Goal: Task Accomplishment & Management: Use online tool/utility

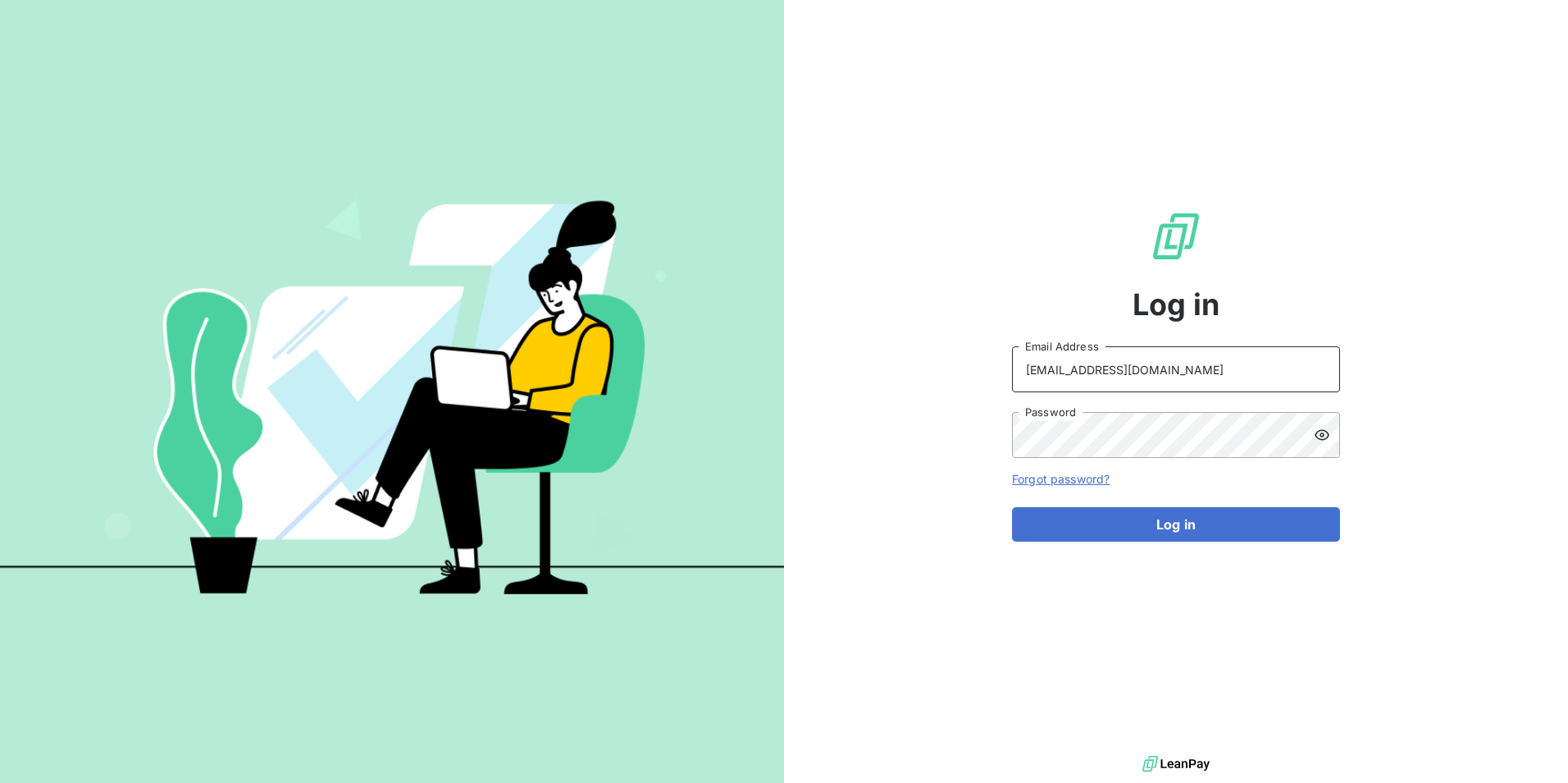
drag, startPoint x: 934, startPoint y: 365, endPoint x: 781, endPoint y: 353, distance: 153.5
click at [781, 365] on div "Log in cgallot@newcliptechnics.com Email Address Password Forgot password? Log …" at bounding box center [784, 391] width 1568 height 783
type input "[EMAIL_ADDRESS][DOMAIN_NAME]"
click at [1153, 526] on button "Log in" at bounding box center [1176, 524] width 328 height 35
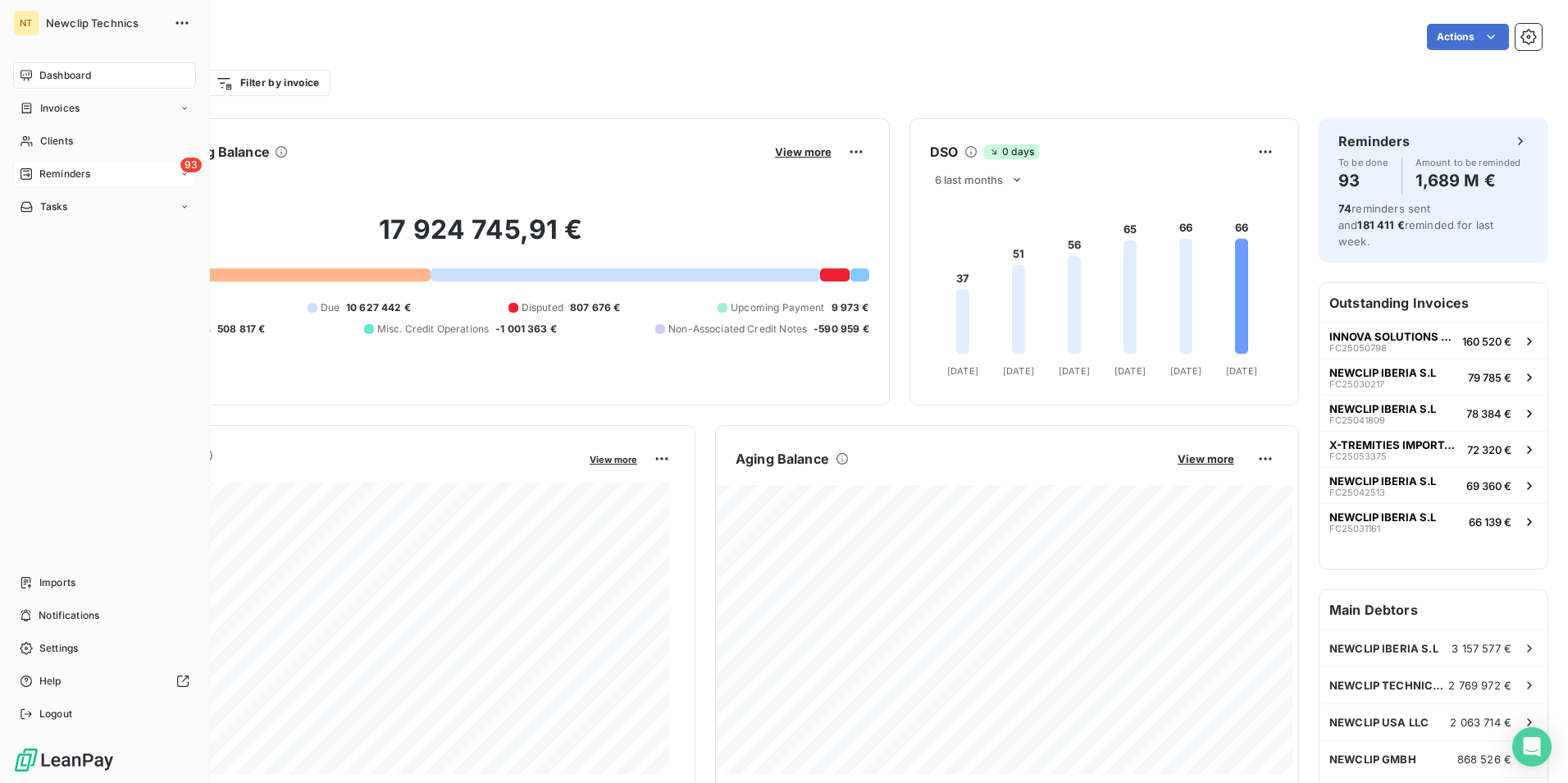
click at [54, 173] on span "Reminders" at bounding box center [65, 173] width 51 height 15
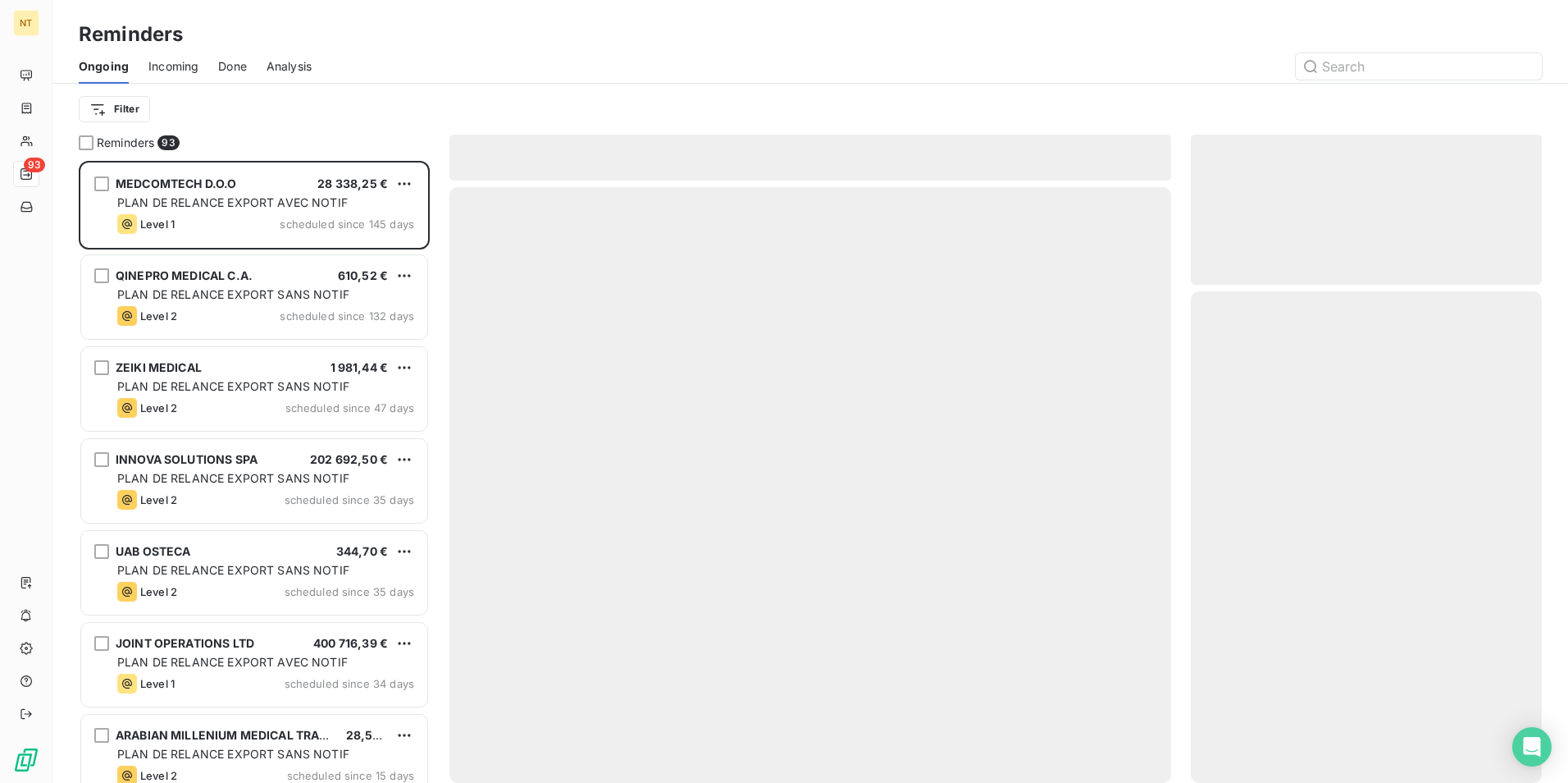
scroll to position [610, 339]
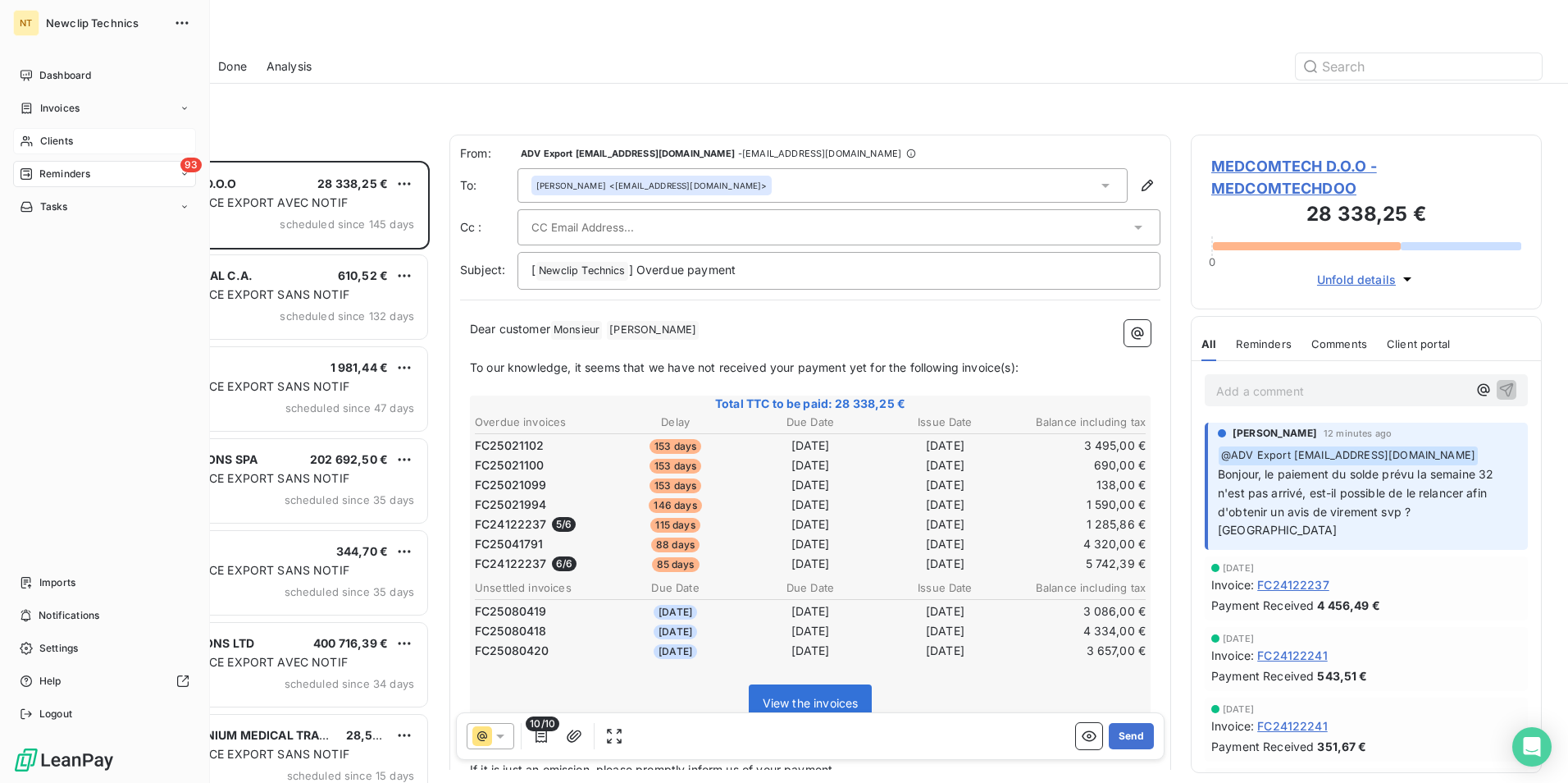
click at [40, 138] on span "Clients" at bounding box center [56, 140] width 33 height 15
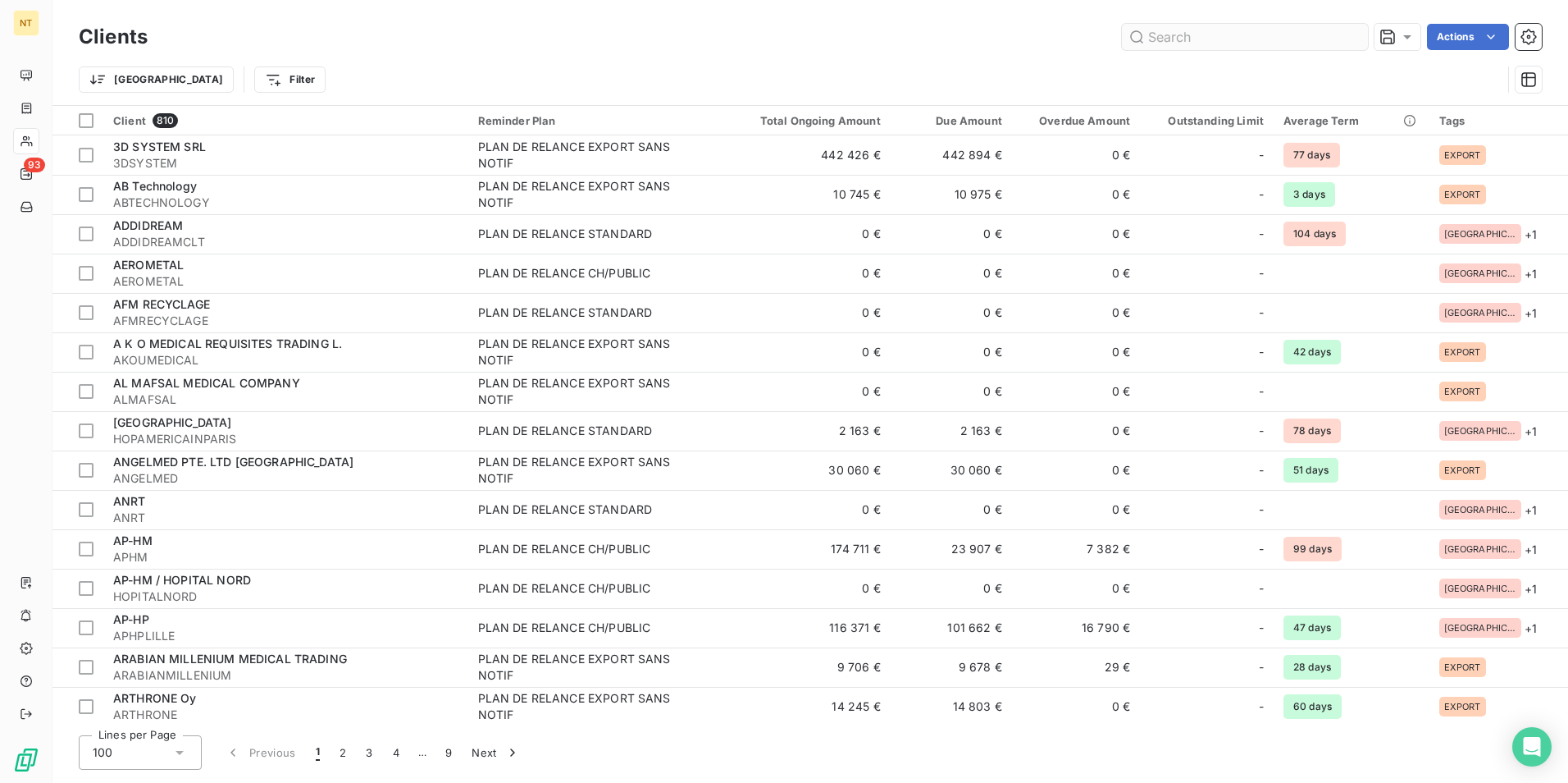
click at [1195, 35] on input "text" at bounding box center [1244, 37] width 246 height 26
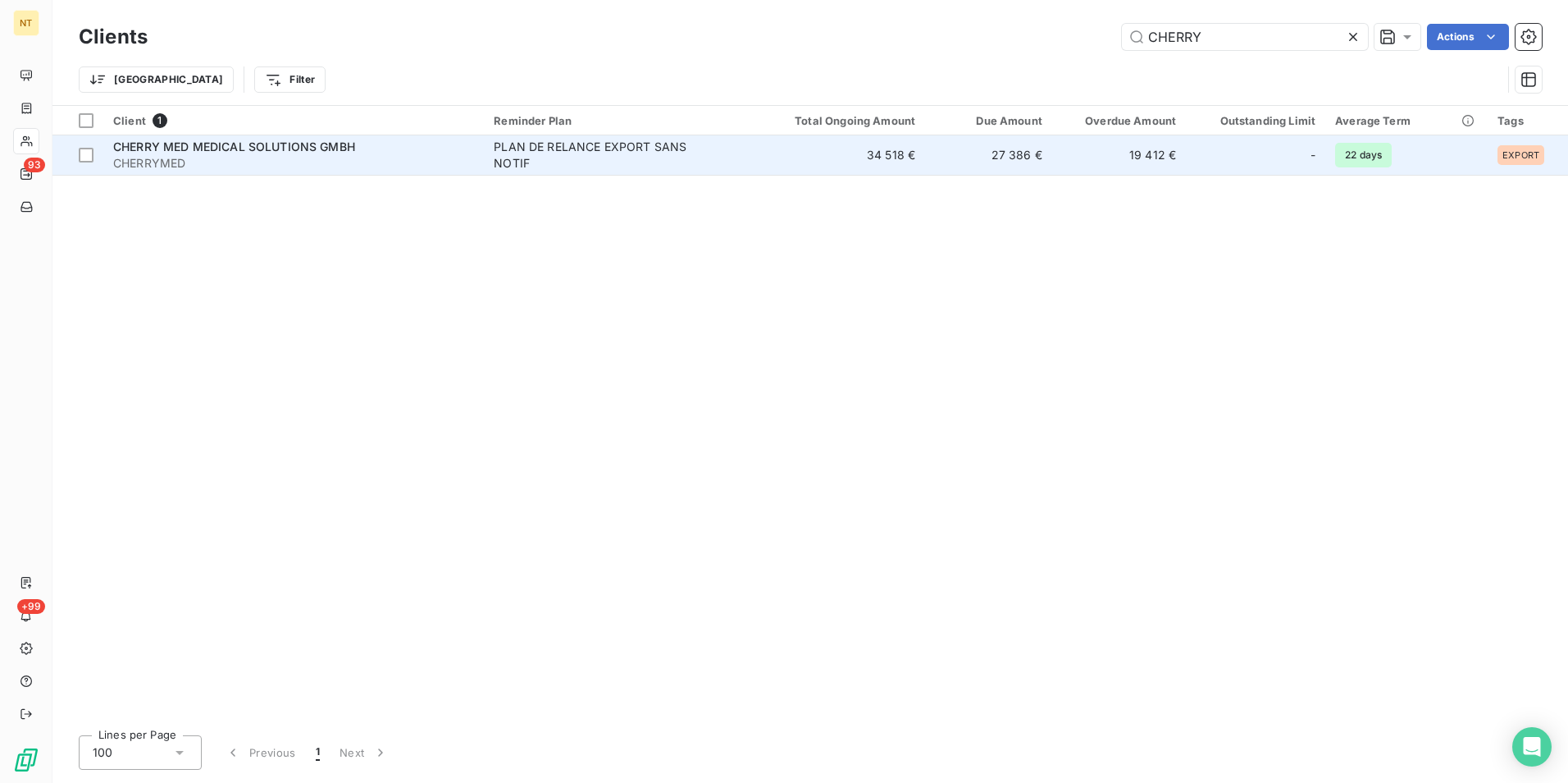
type input "CHERRY"
click at [755, 167] on td "PLAN DE RELANCE EXPORT SANS NOTIF" at bounding box center [619, 155] width 271 height 40
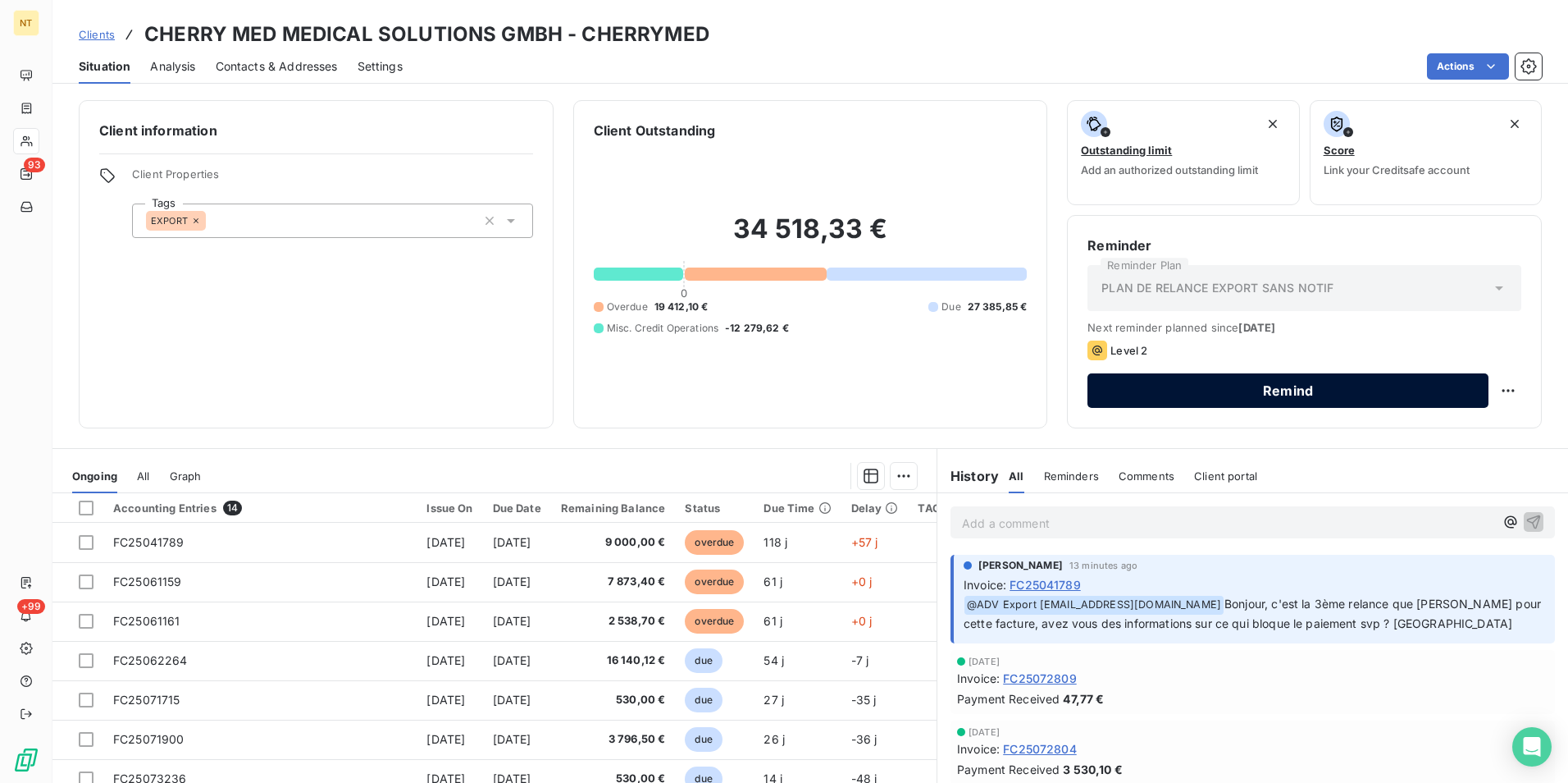
click at [1357, 404] on button "Remind" at bounding box center [1288, 390] width 401 height 35
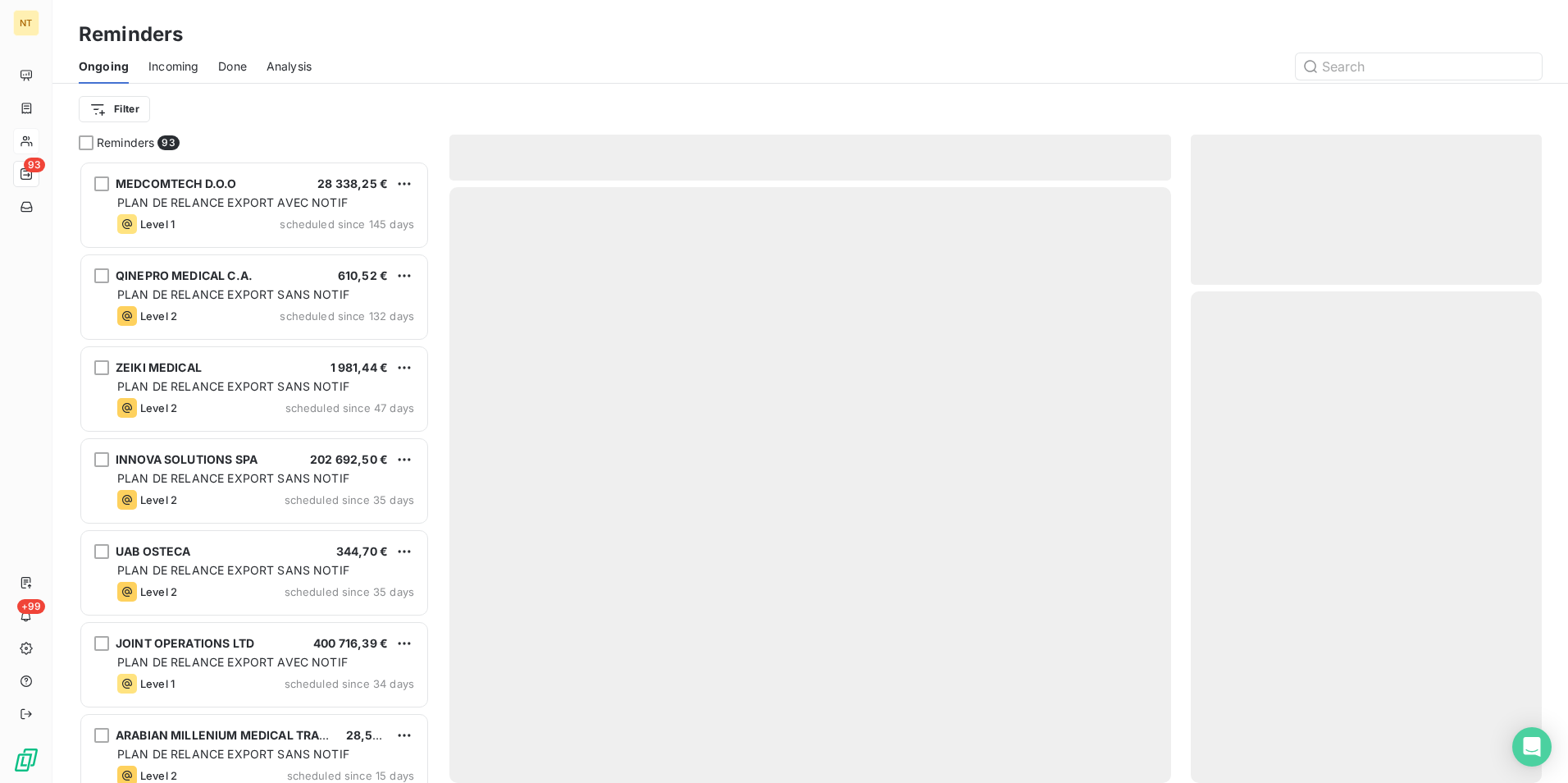
scroll to position [610, 339]
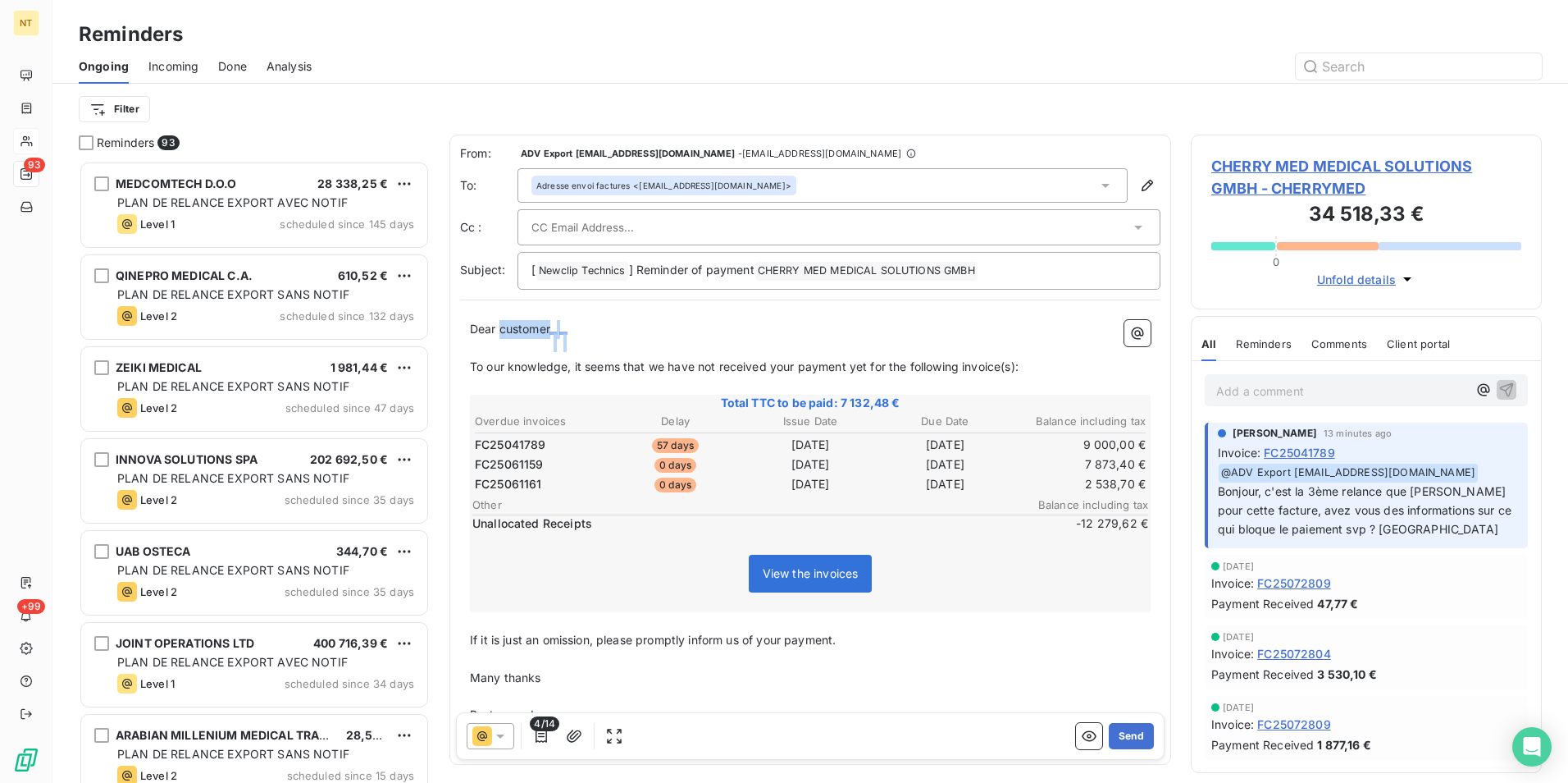
drag, startPoint x: 571, startPoint y: 331, endPoint x: 499, endPoint y: 322, distance: 72.6
click at [499, 322] on p "Dear customer ﻿ ﻿ ﻿" at bounding box center [810, 329] width 681 height 19
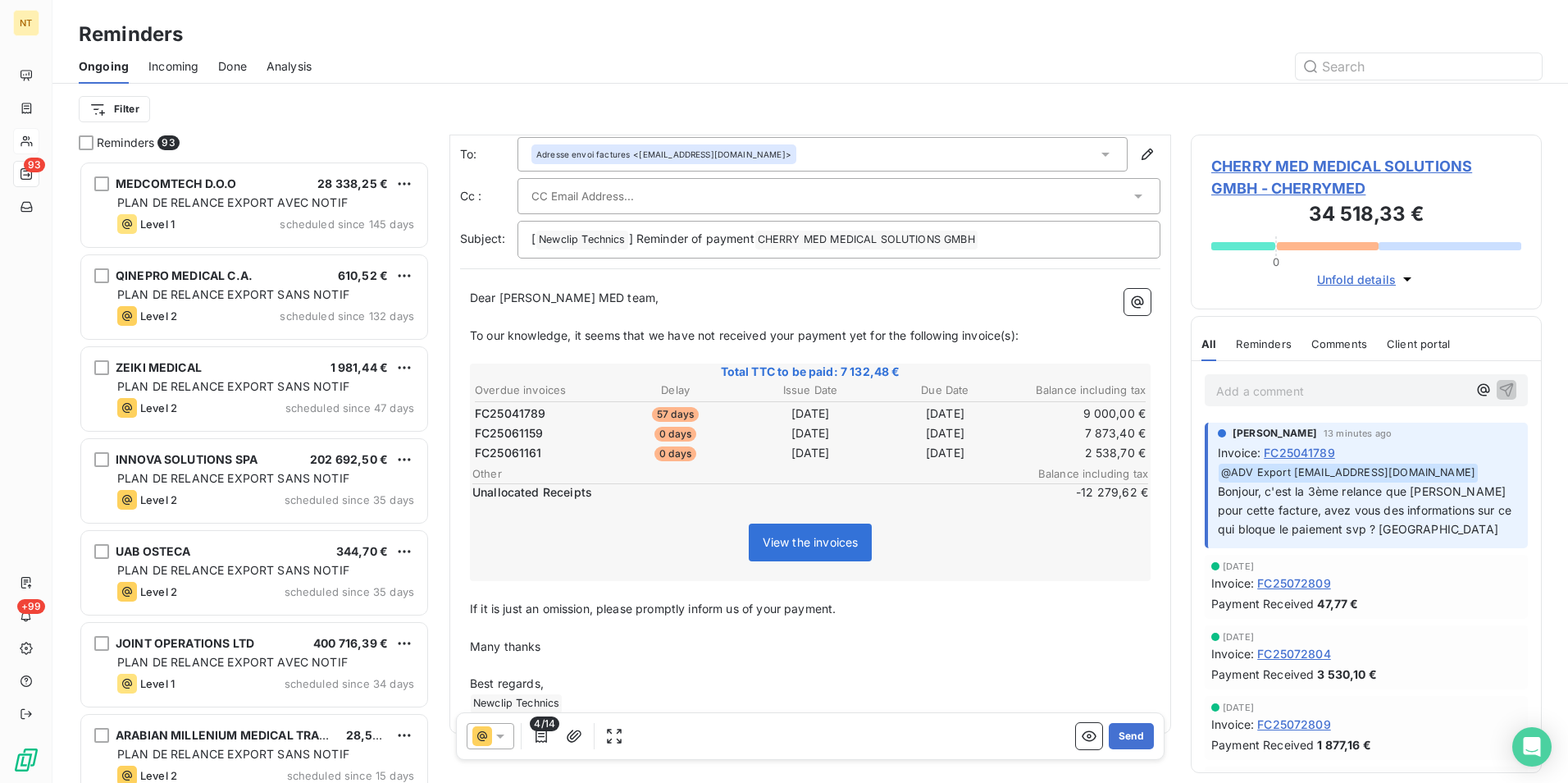
scroll to position [64, 0]
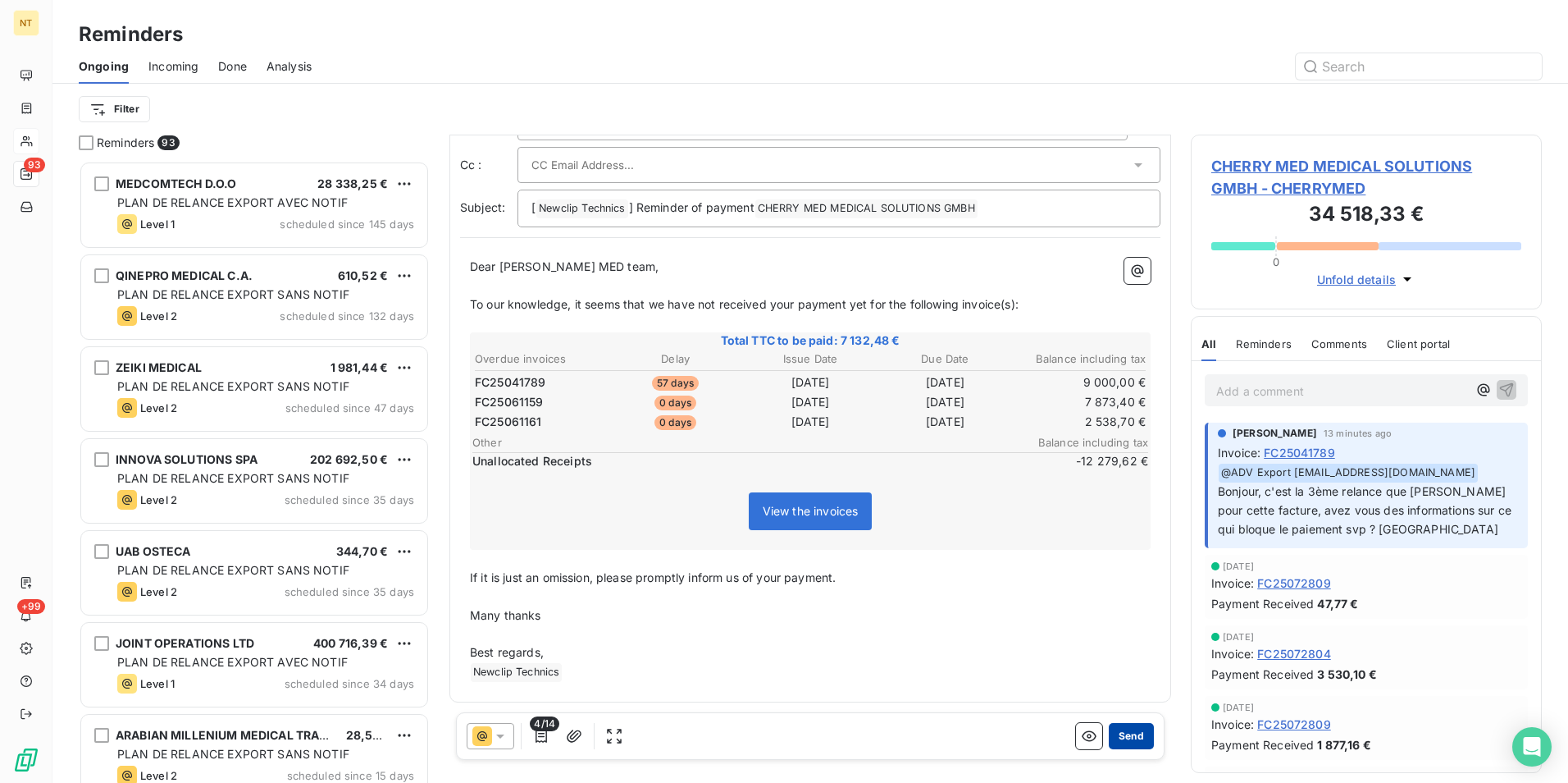
click at [1121, 742] on button "Send" at bounding box center [1131, 736] width 45 height 26
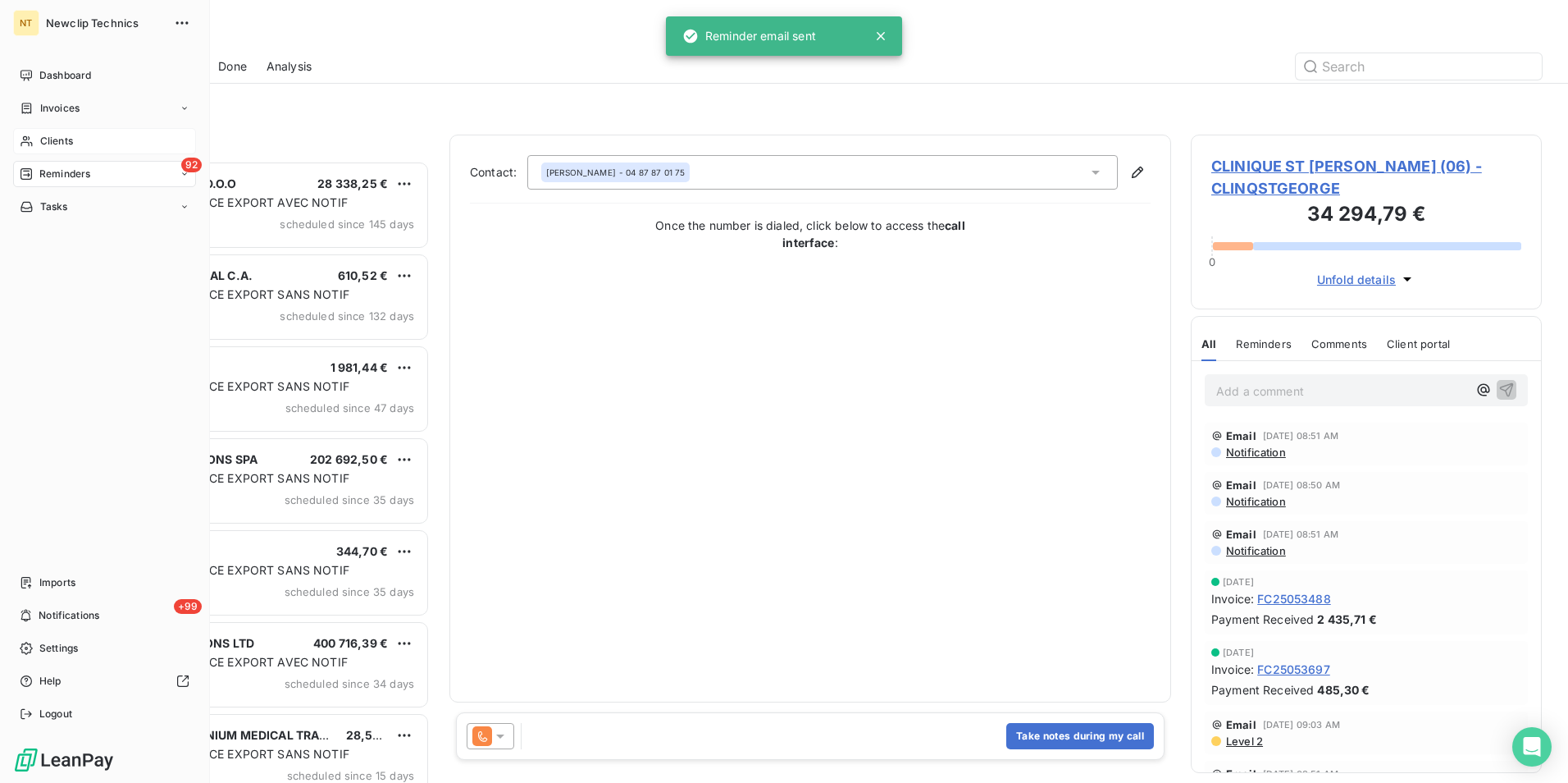
click at [60, 146] on span "Clients" at bounding box center [56, 140] width 33 height 15
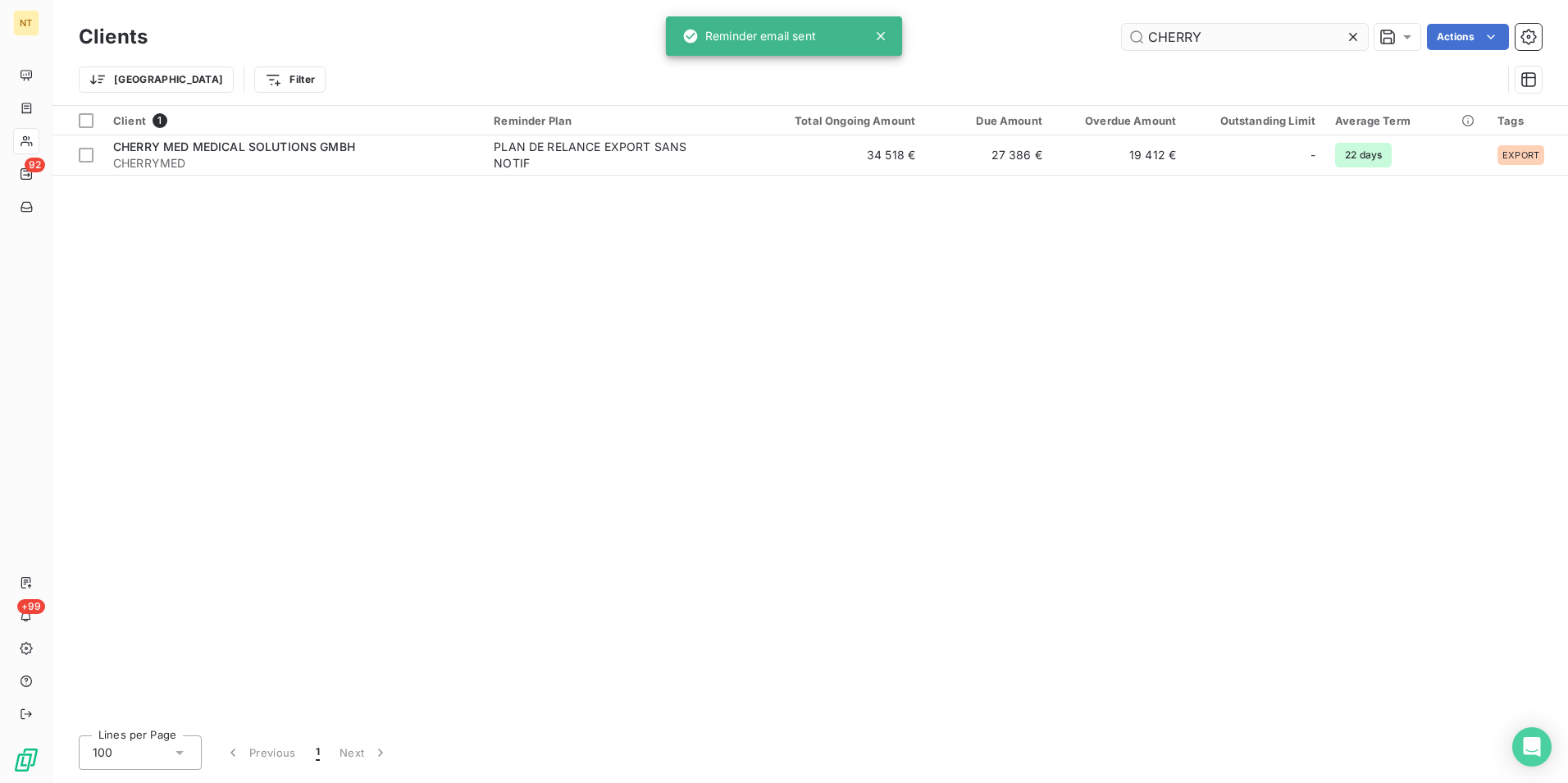
drag, startPoint x: 1220, startPoint y: 36, endPoint x: 1129, endPoint y: 35, distance: 91.0
click at [1129, 35] on input "CHERRY" at bounding box center [1244, 37] width 246 height 26
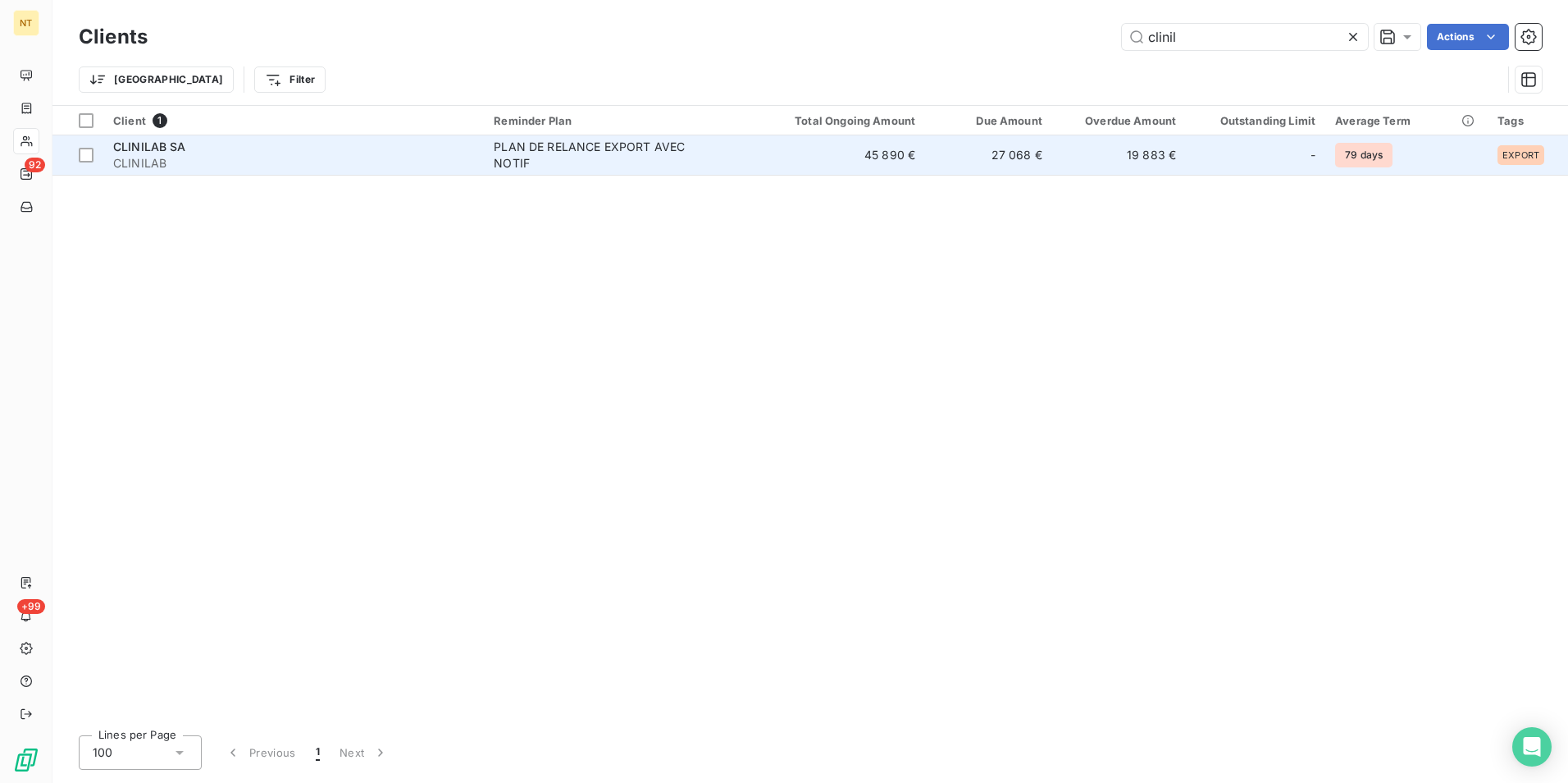
type input "clinil"
click at [806, 150] on td "45 890 €" at bounding box center [840, 155] width 170 height 40
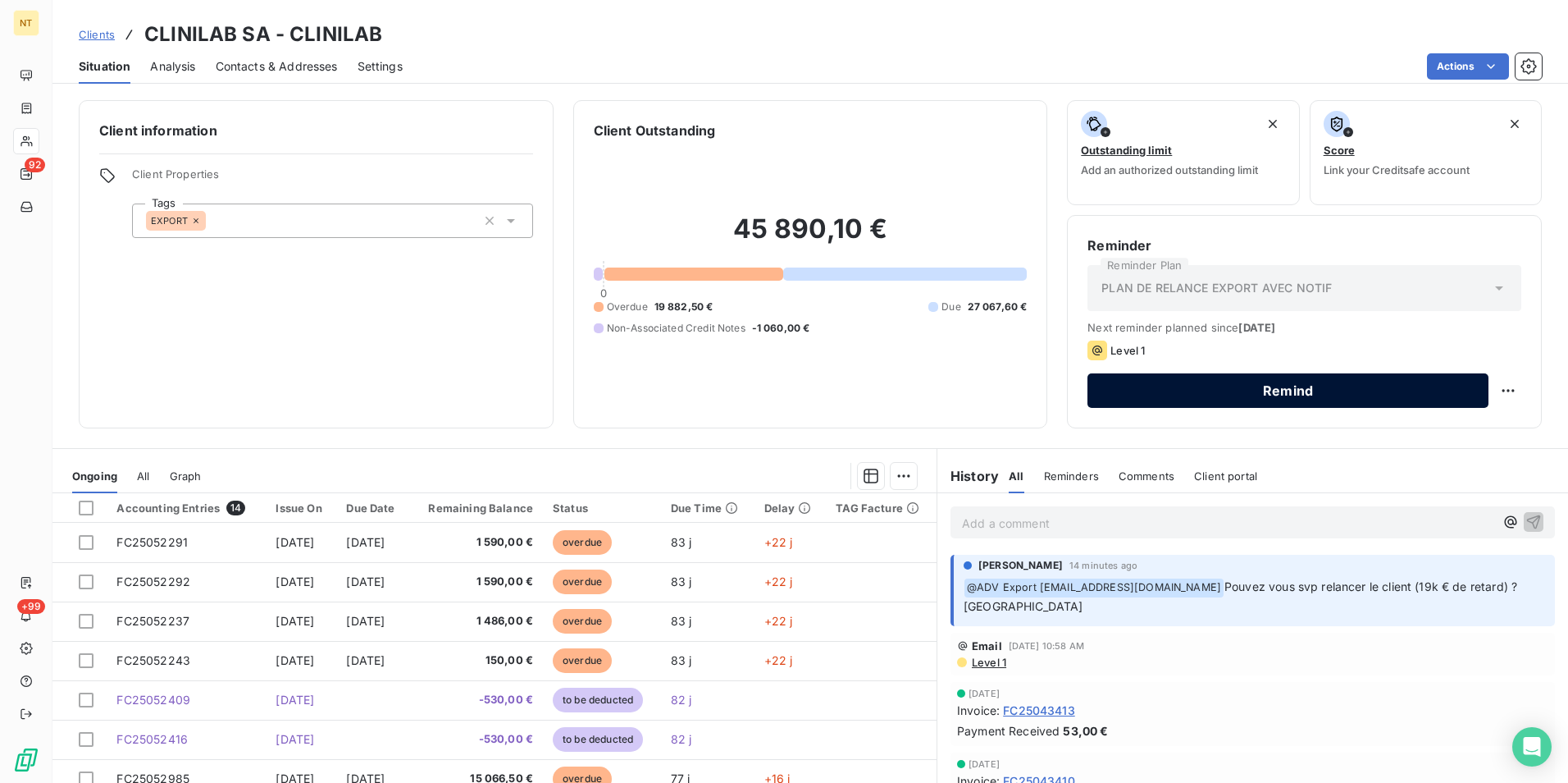
click at [1267, 396] on button "Remind" at bounding box center [1288, 390] width 401 height 35
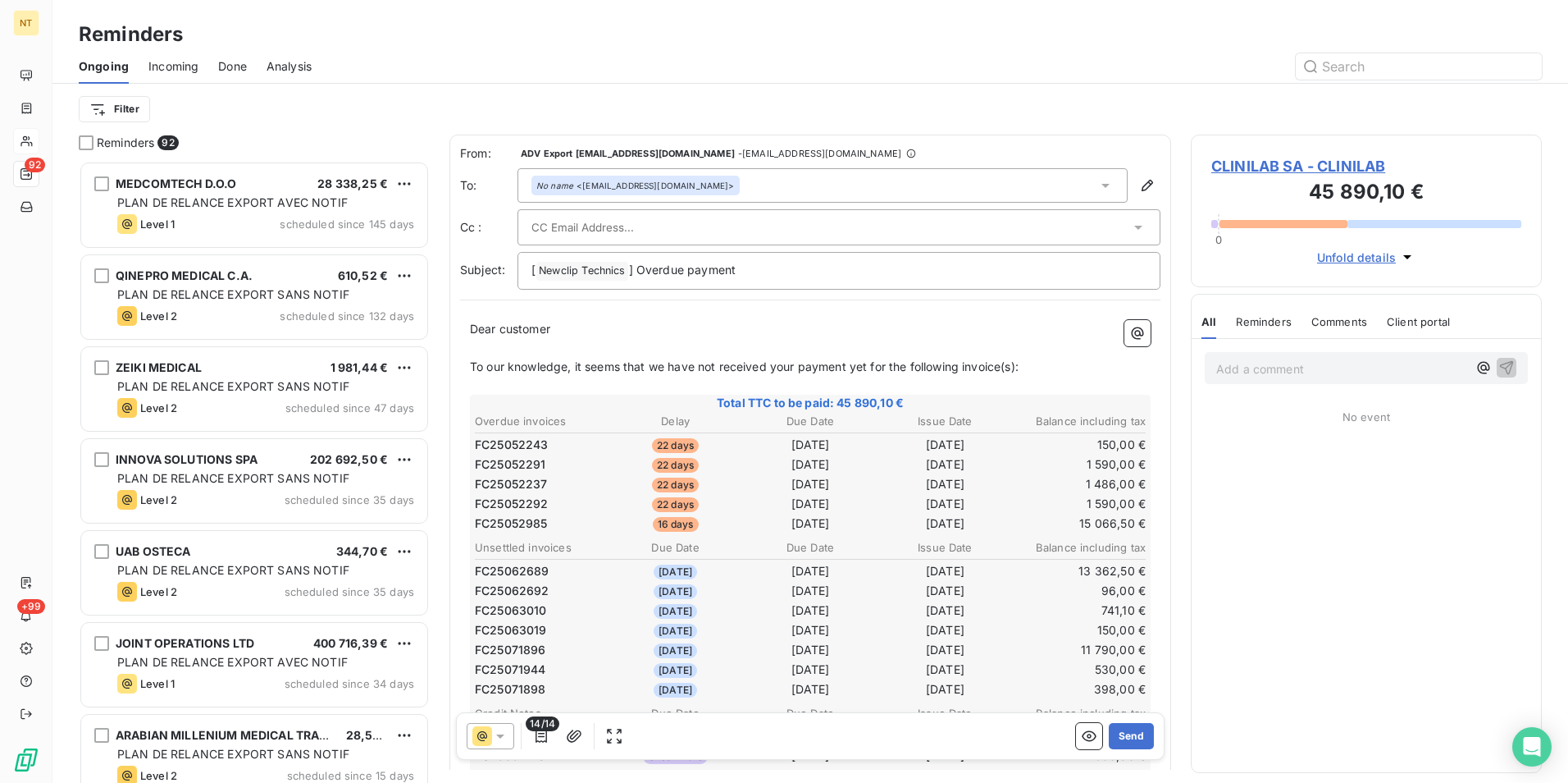
scroll to position [610, 339]
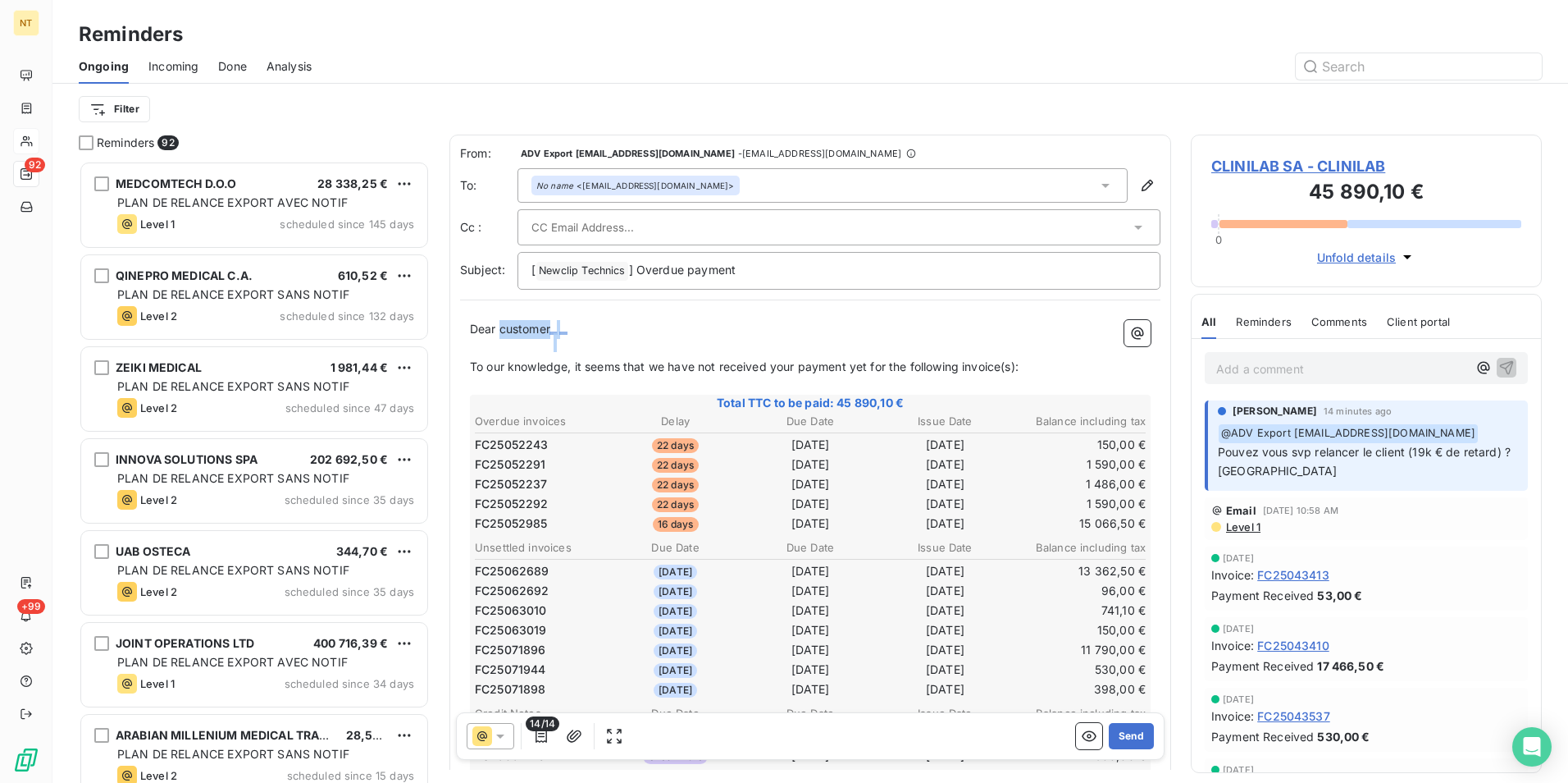
drag, startPoint x: 569, startPoint y: 333, endPoint x: 502, endPoint y: 330, distance: 67.1
click at [502, 330] on p "Dear customer ﻿ ﻿ ﻿" at bounding box center [810, 329] width 681 height 19
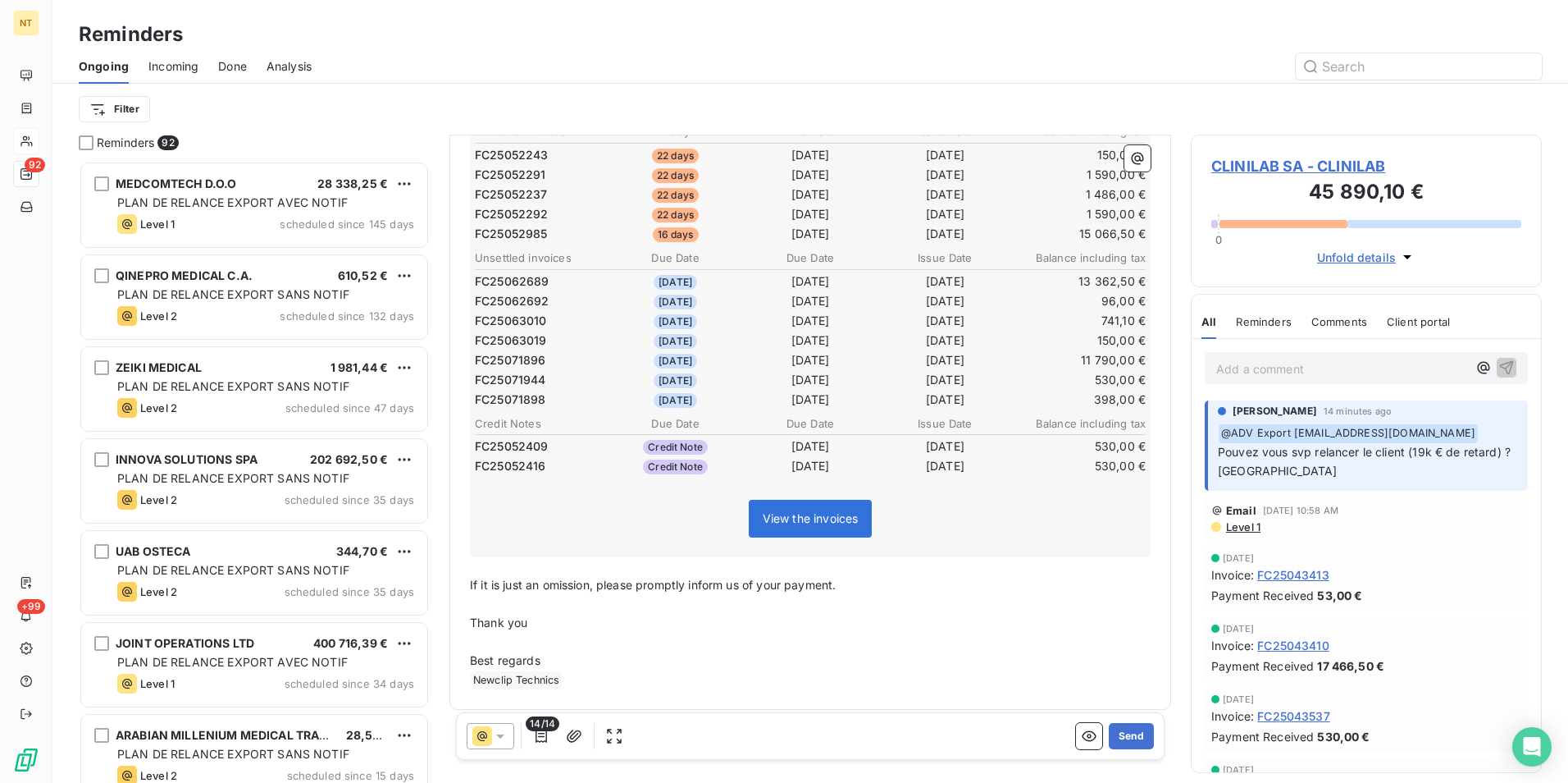
scroll to position [297, 0]
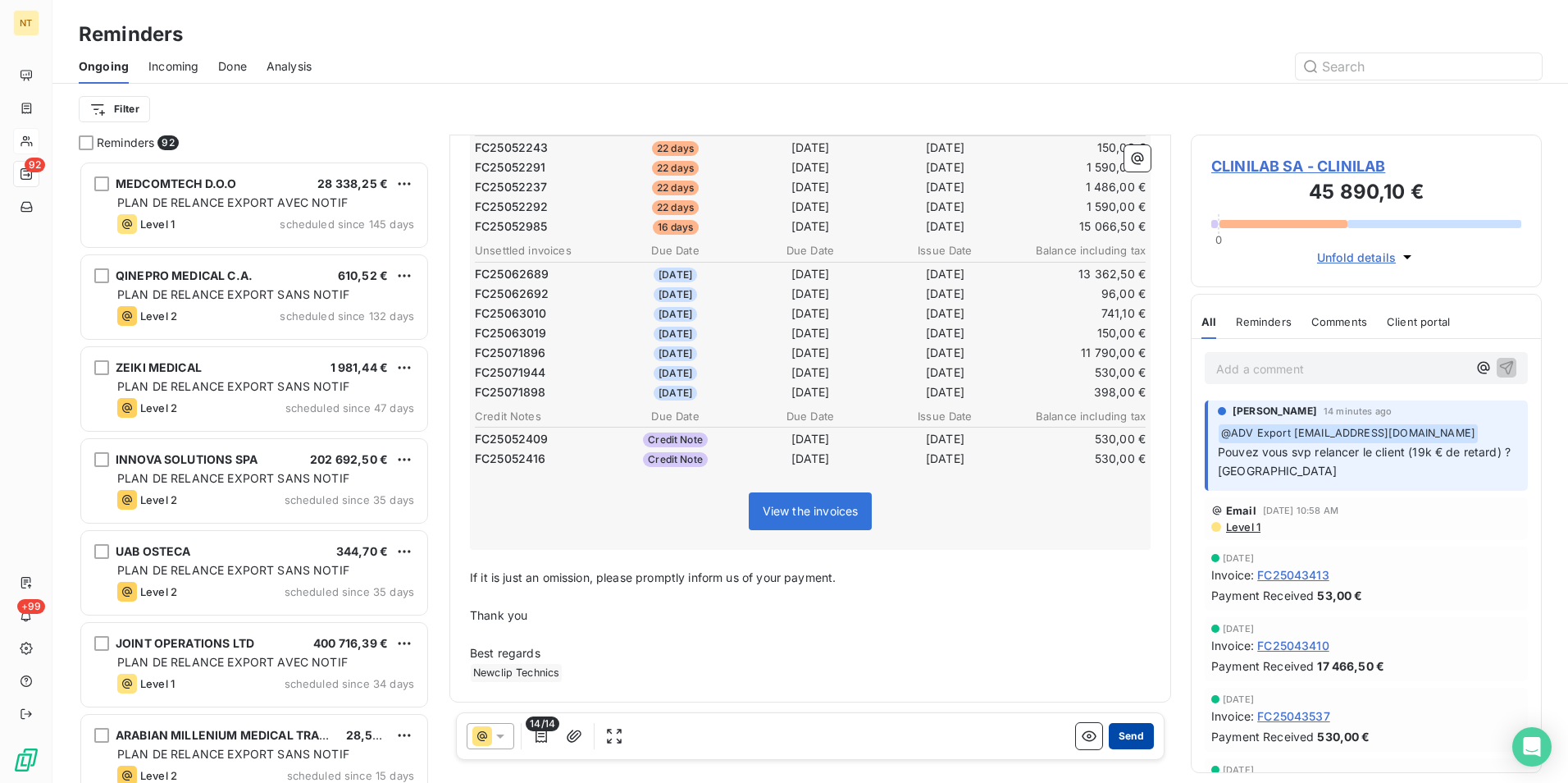
click at [1116, 738] on button "Send" at bounding box center [1131, 736] width 45 height 26
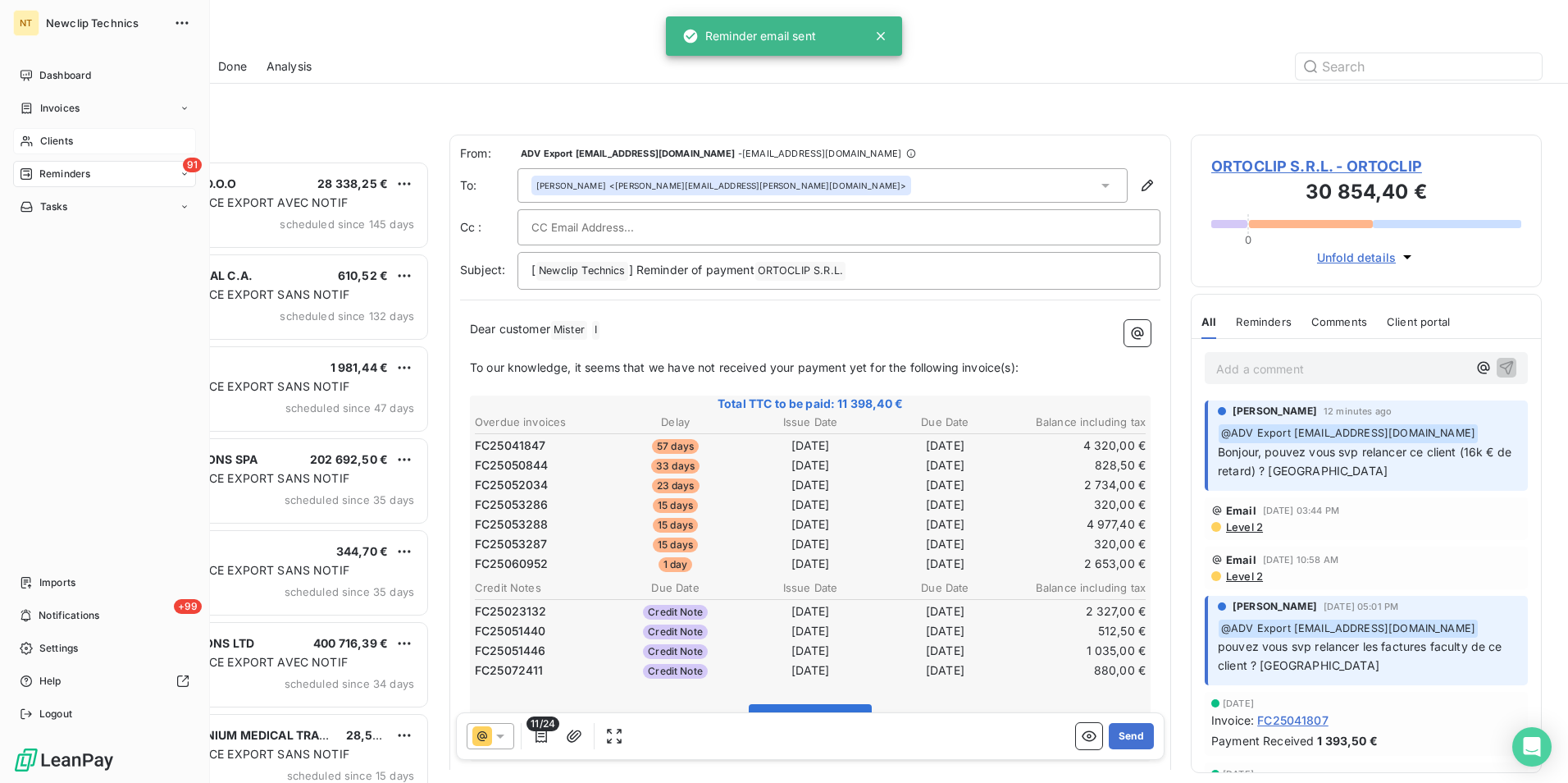
drag, startPoint x: 53, startPoint y: 133, endPoint x: 80, endPoint y: 128, distance: 27.5
click at [53, 133] on div "Clients" at bounding box center [104, 141] width 183 height 26
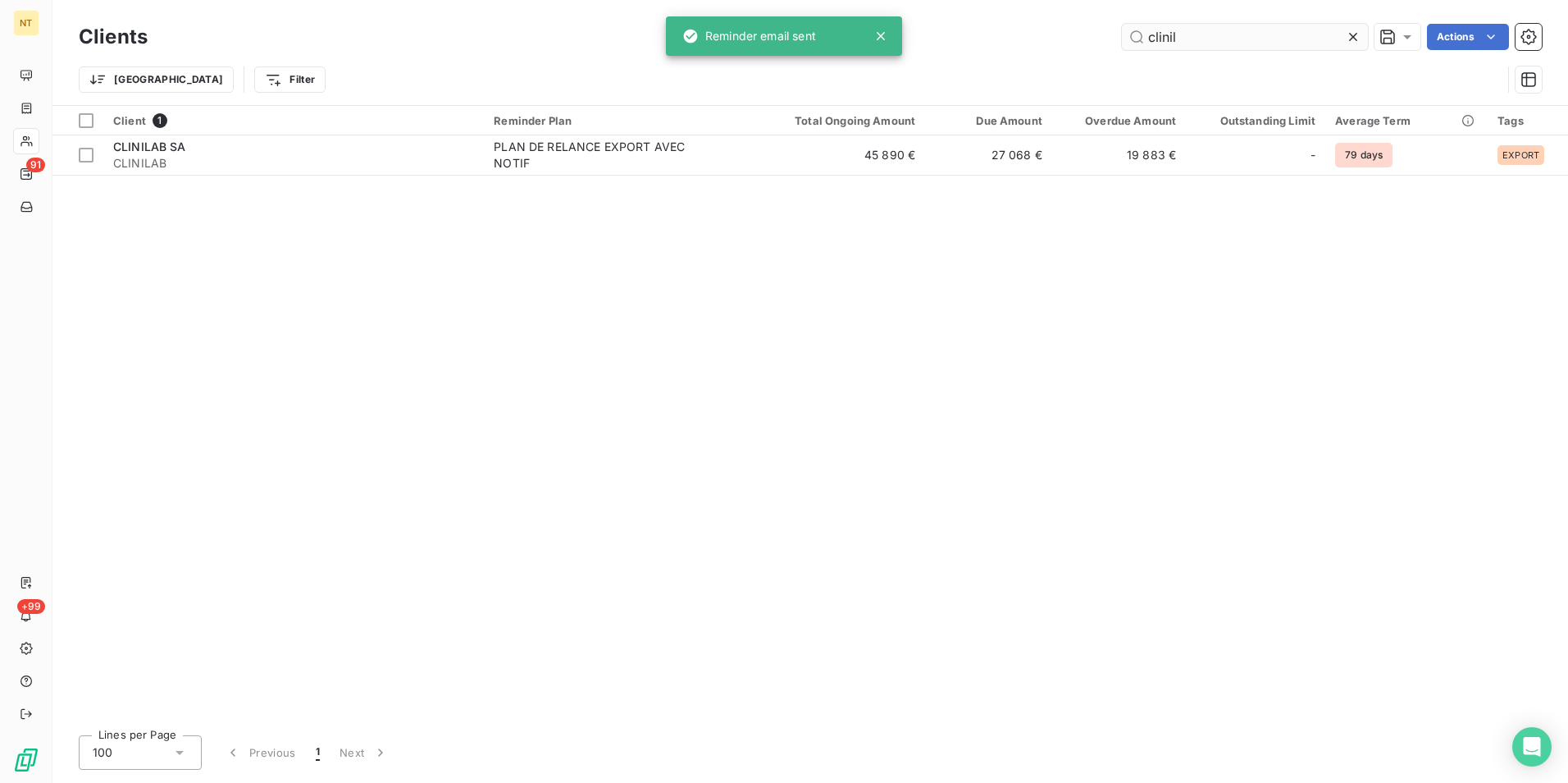
drag, startPoint x: 1194, startPoint y: 40, endPoint x: 1138, endPoint y: 48, distance: 56.6
click at [1138, 48] on input "clinil" at bounding box center [1244, 37] width 246 height 26
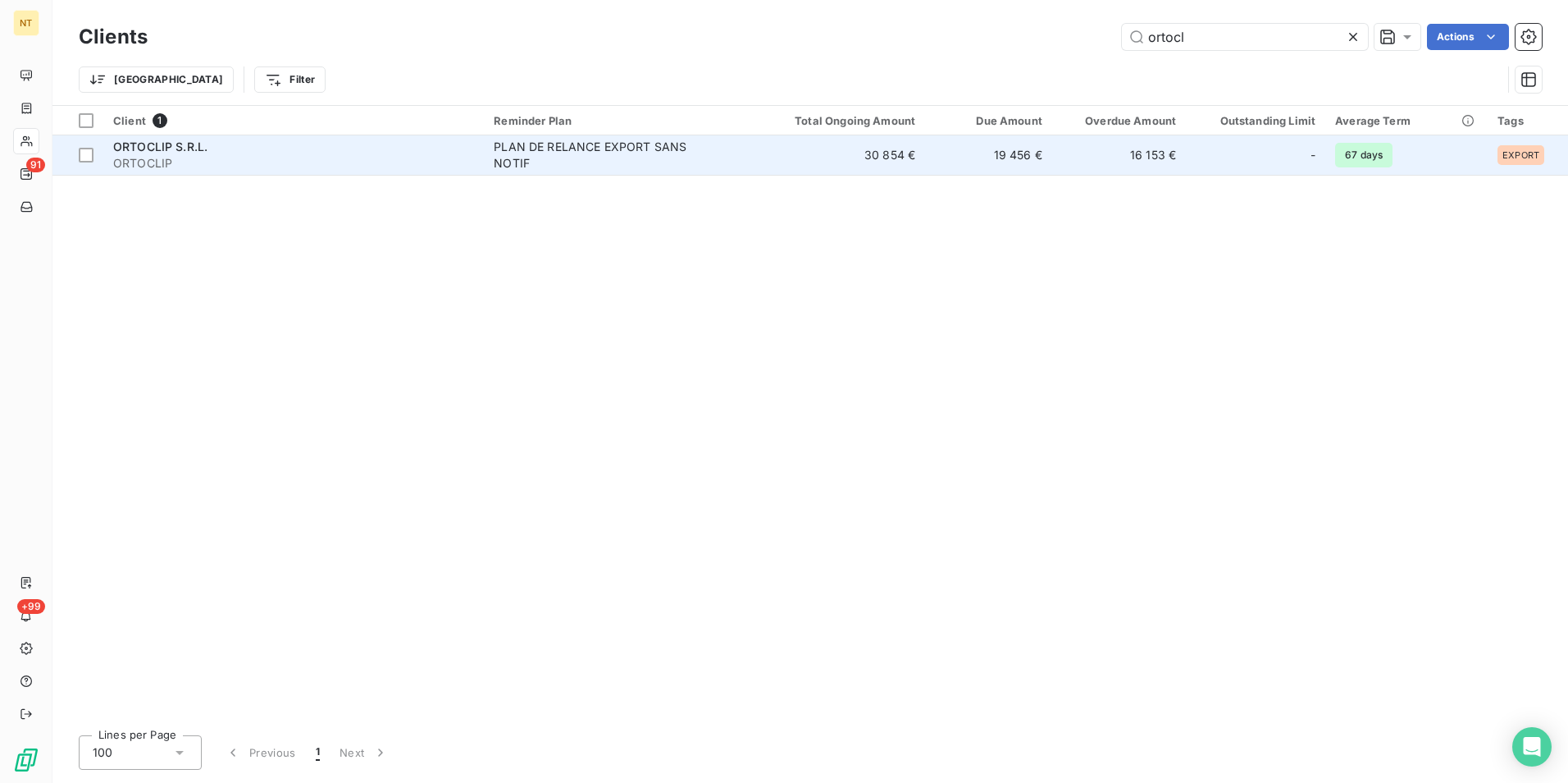
type input "ortocl"
click at [752, 158] on td "PLAN DE RELANCE EXPORT SANS NOTIF" at bounding box center [619, 155] width 271 height 40
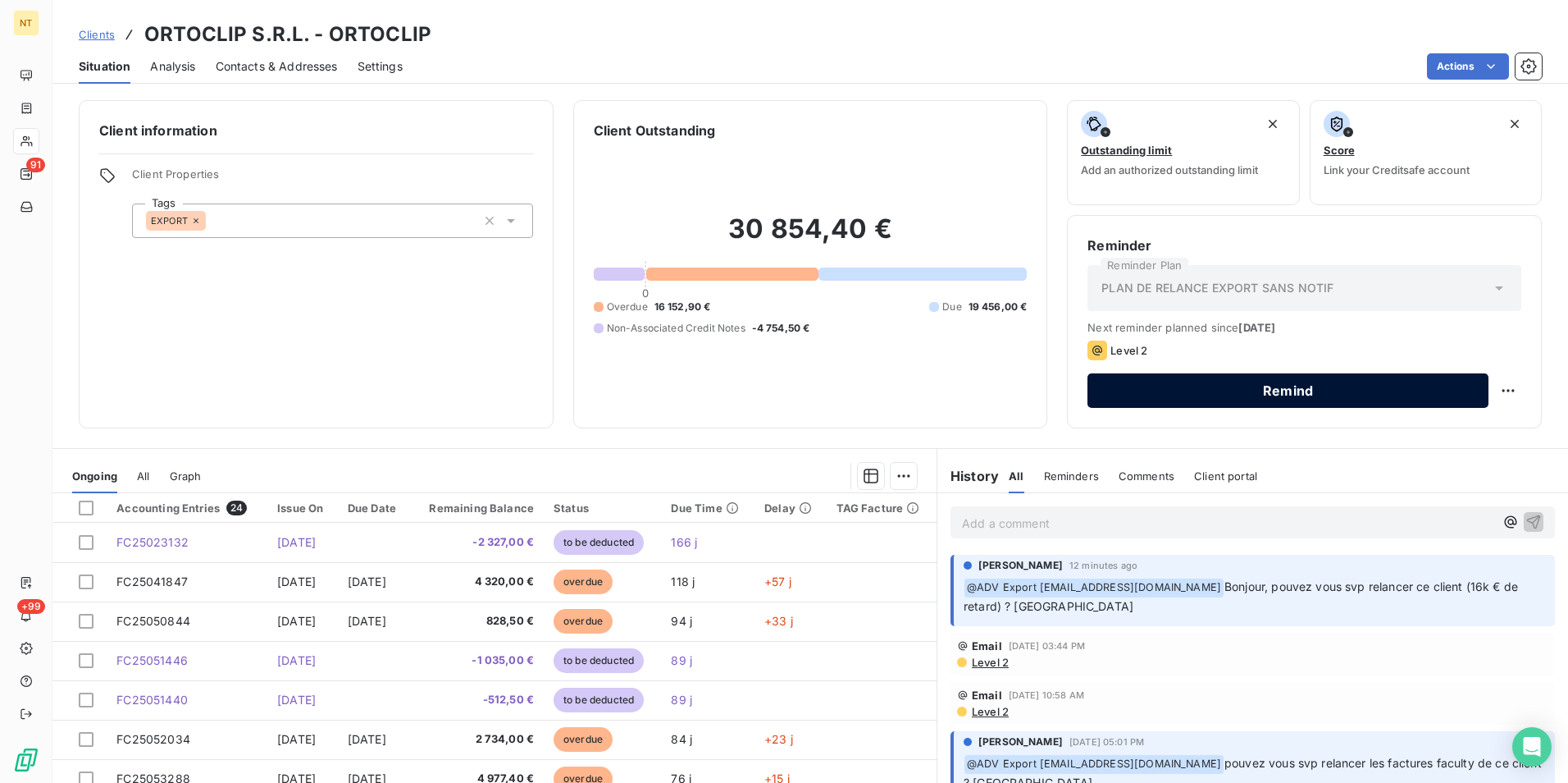
click at [1357, 389] on button "Remind" at bounding box center [1288, 390] width 401 height 35
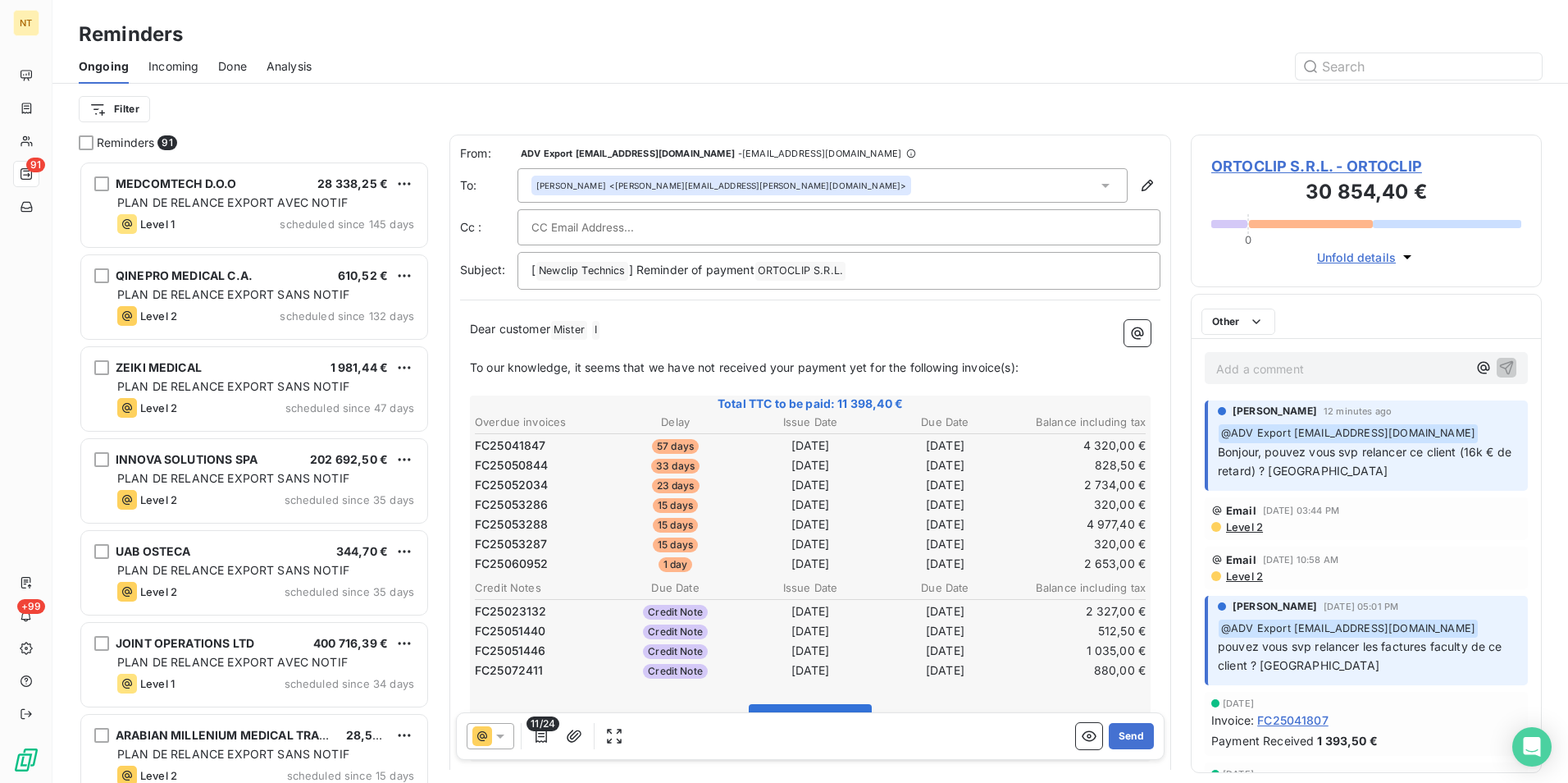
scroll to position [610, 339]
drag, startPoint x: 605, startPoint y: 325, endPoint x: 500, endPoint y: 325, distance: 105.0
click at [500, 325] on p "Dear customer Mister ﻿ I ﻿ ﻿" at bounding box center [810, 330] width 681 height 20
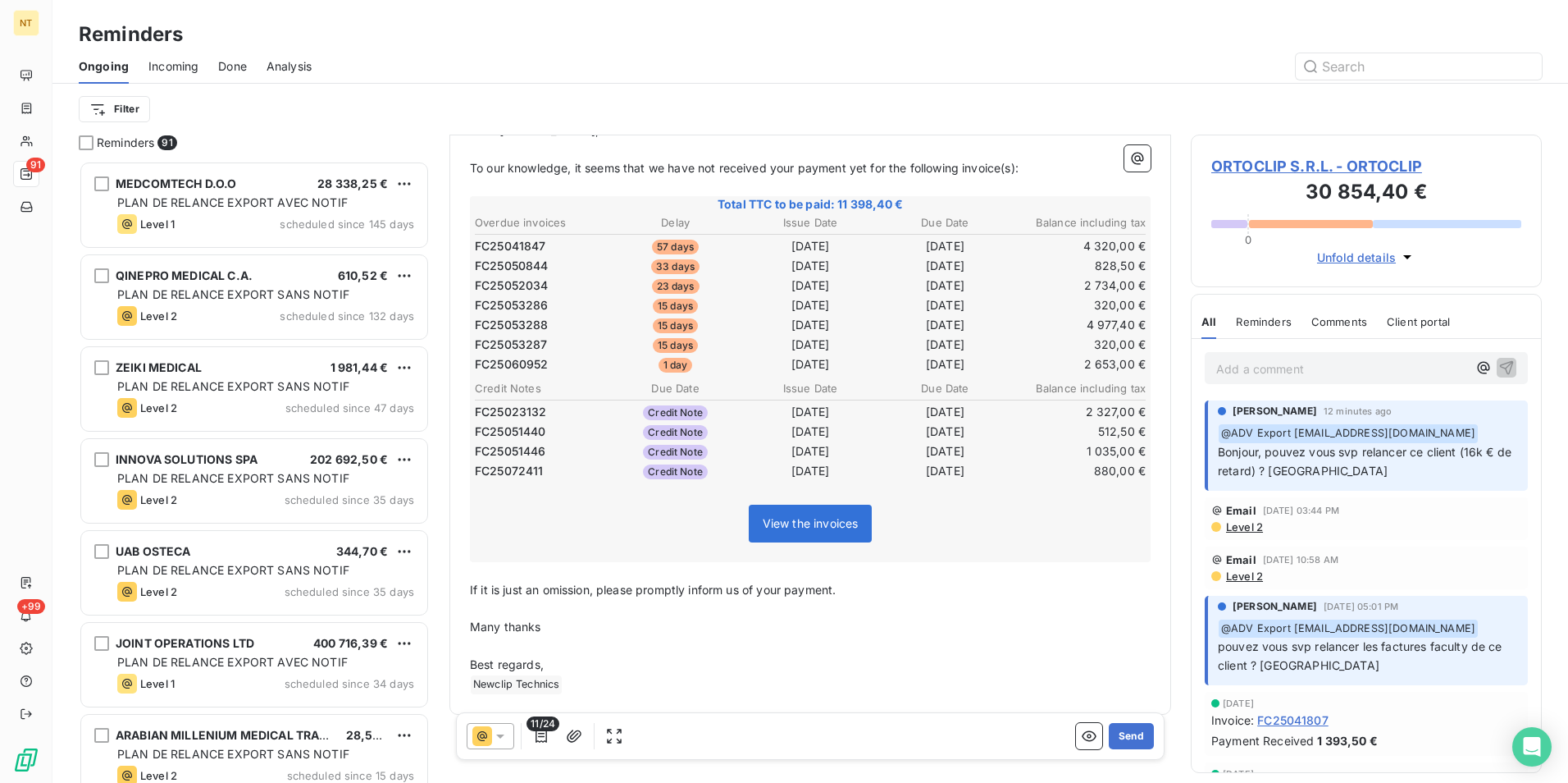
scroll to position [212, 0]
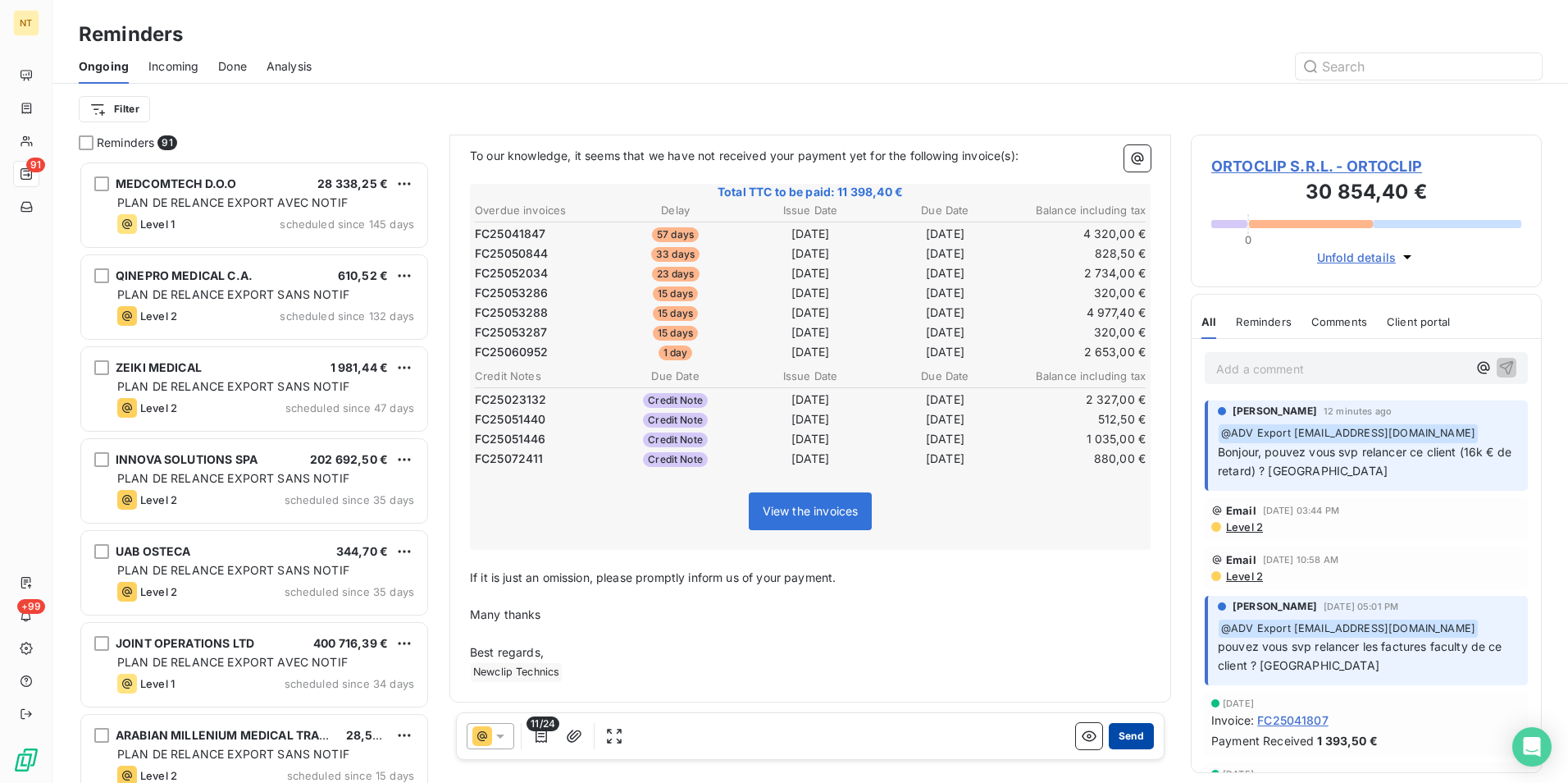
click at [1119, 736] on button "Send" at bounding box center [1131, 736] width 45 height 26
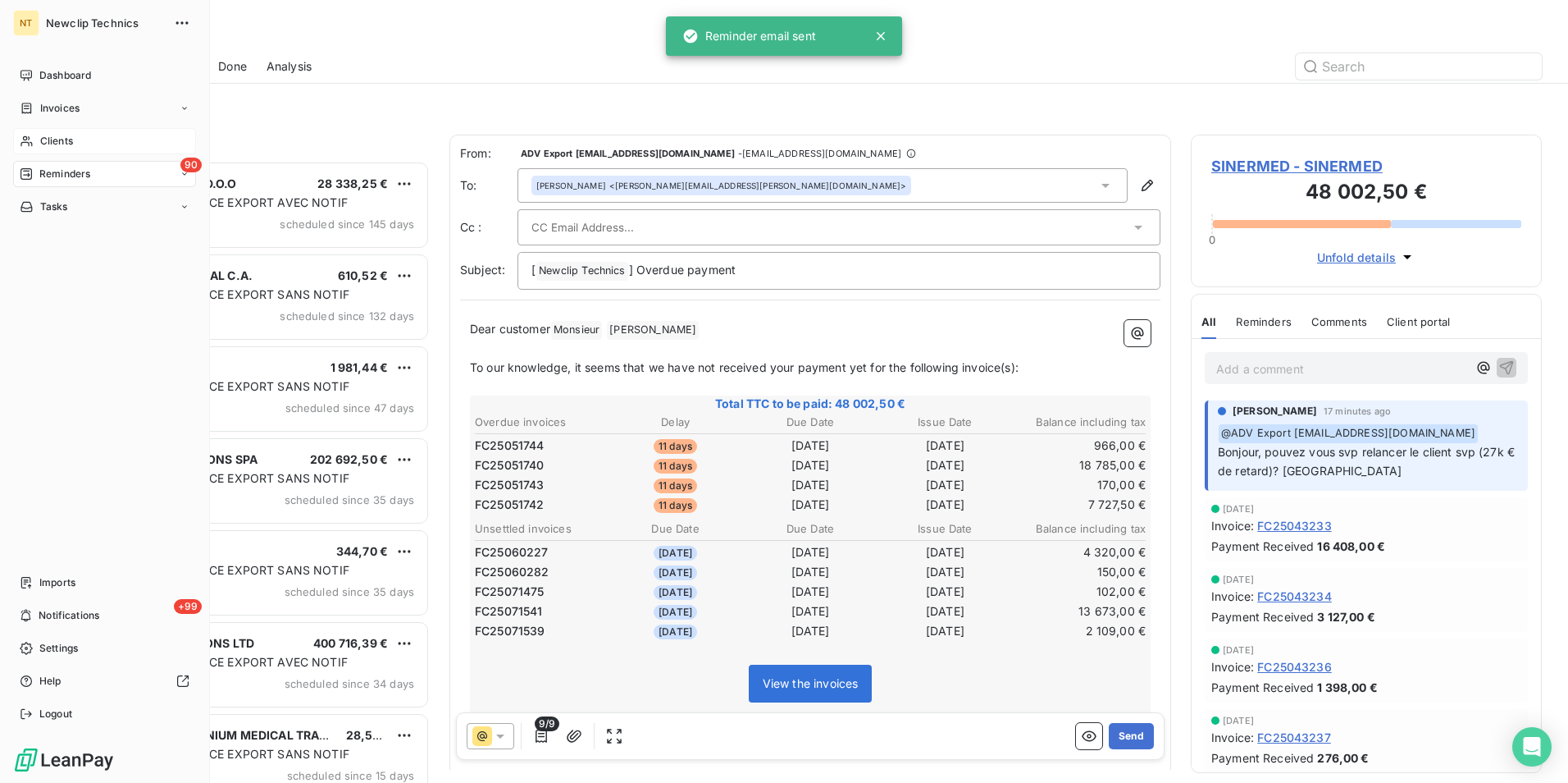
click at [52, 138] on span "Clients" at bounding box center [56, 140] width 33 height 15
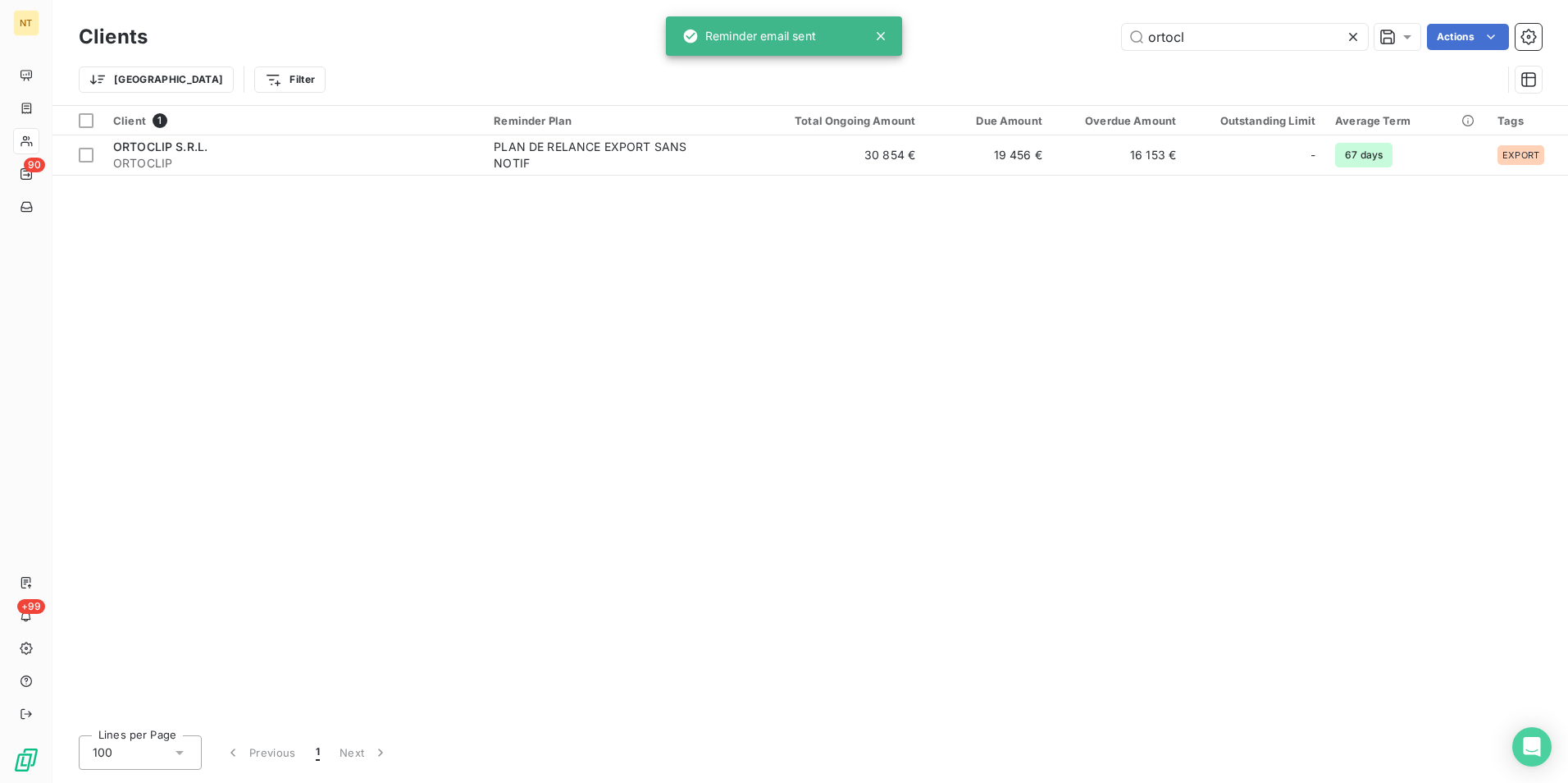
drag, startPoint x: 1215, startPoint y: 33, endPoint x: 1054, endPoint y: 66, distance: 164.3
click at [1057, 67] on div "Clients ortocl Actions Trier Filter" at bounding box center [809, 63] width 1463 height 86
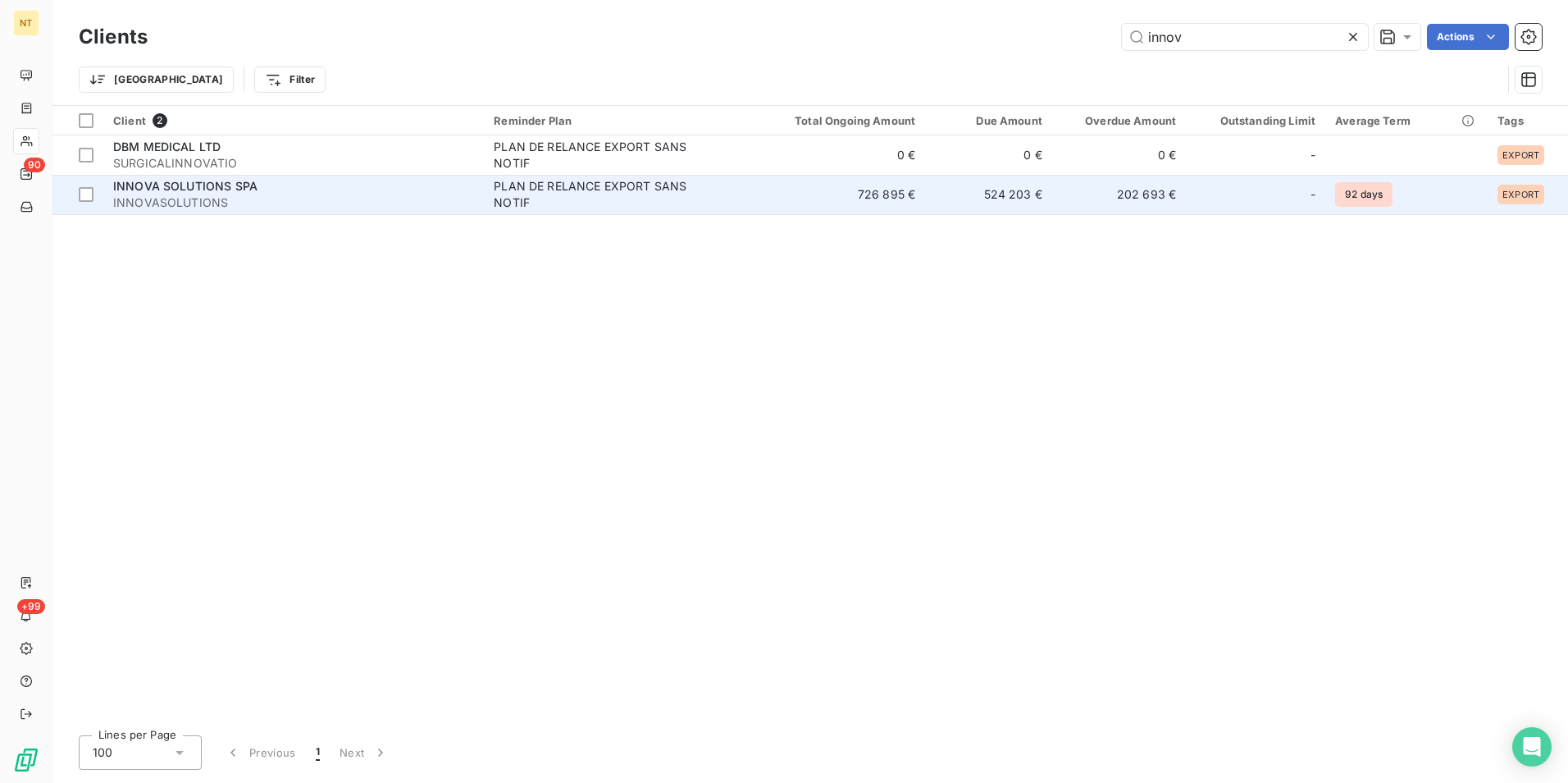
type input "innov"
click at [1001, 202] on td "524 203 €" at bounding box center [988, 195] width 127 height 40
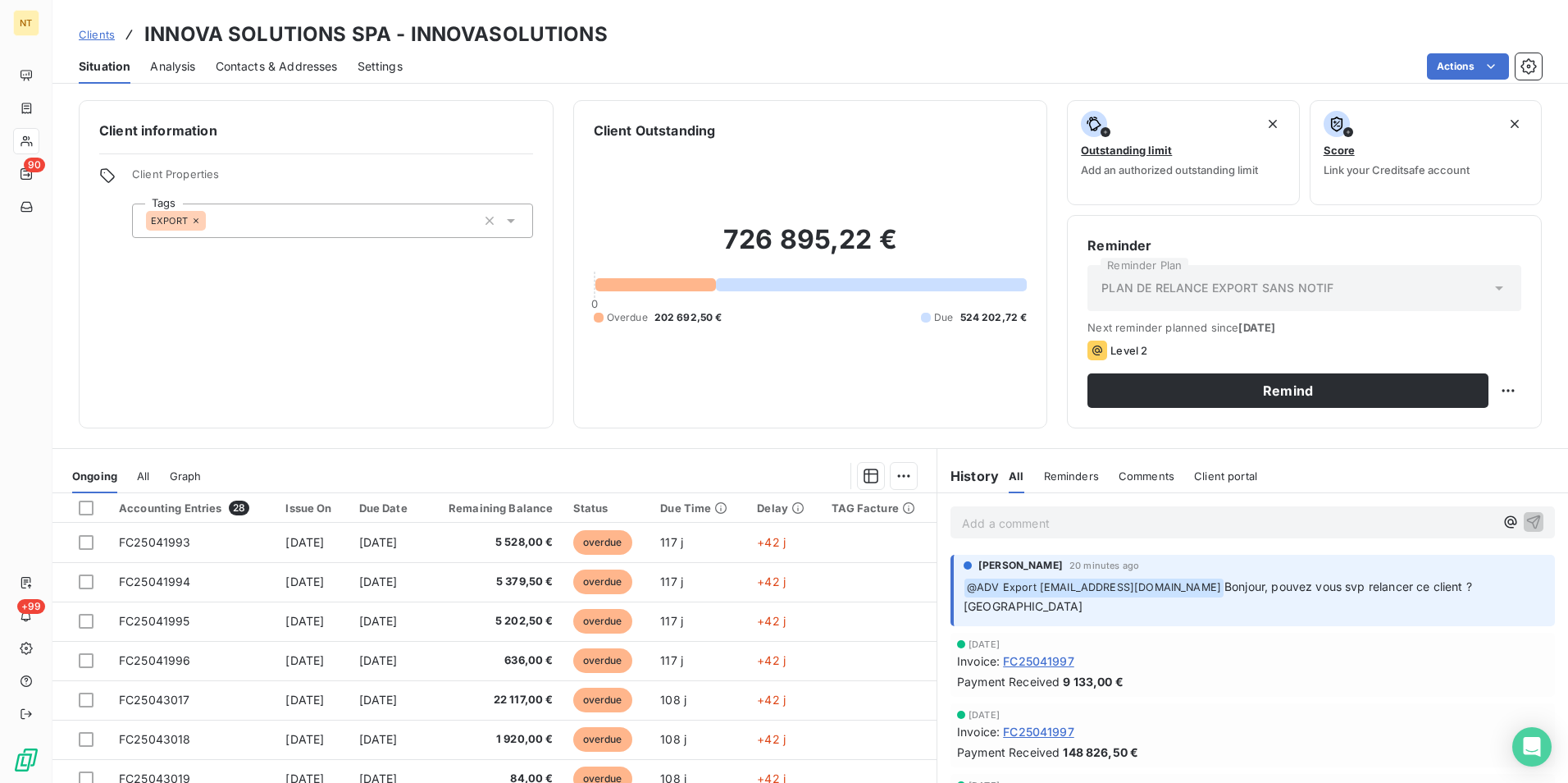
scroll to position [76, 0]
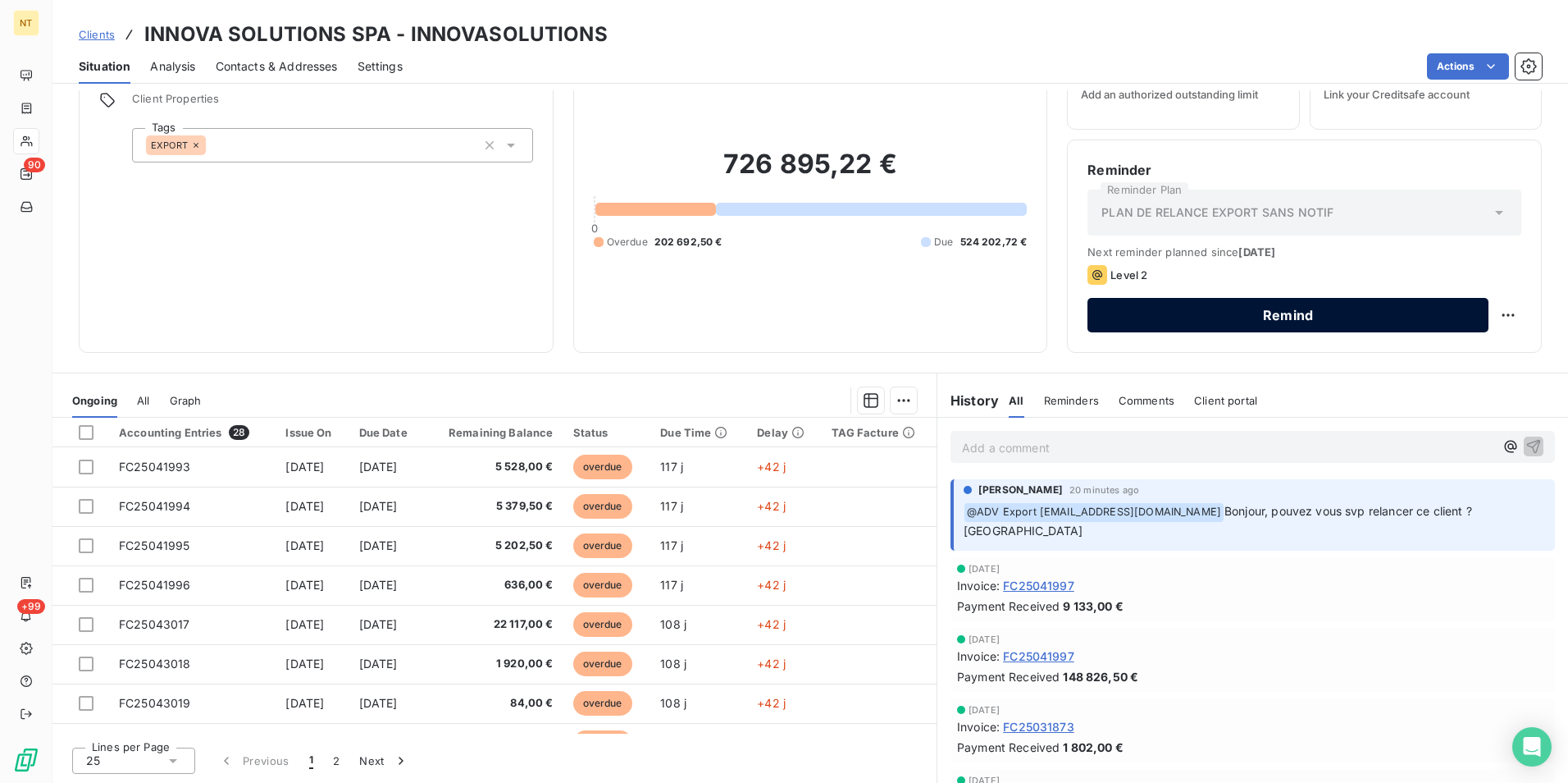
click at [1267, 314] on button "Remind" at bounding box center [1288, 314] width 401 height 35
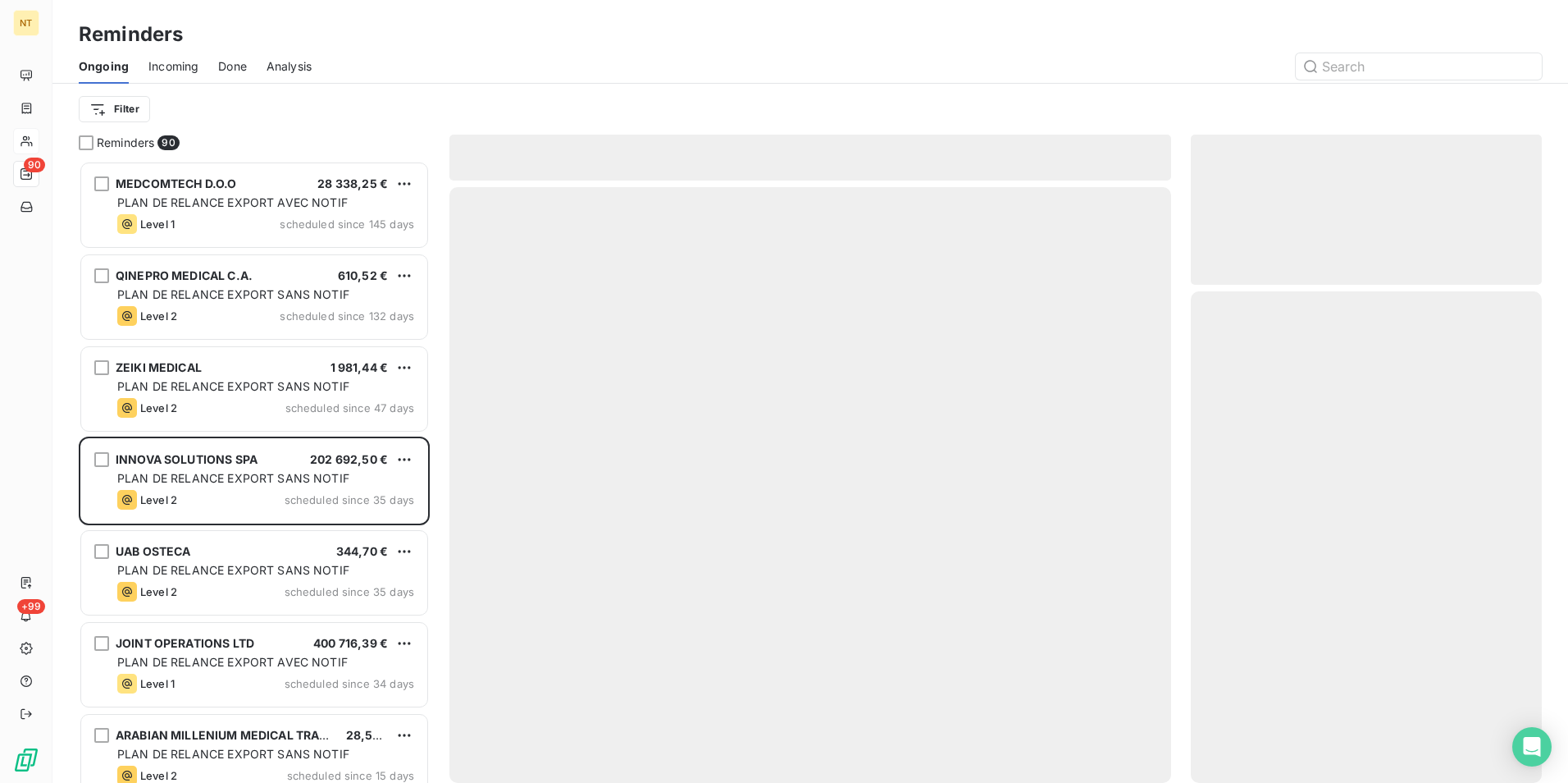
scroll to position [610, 339]
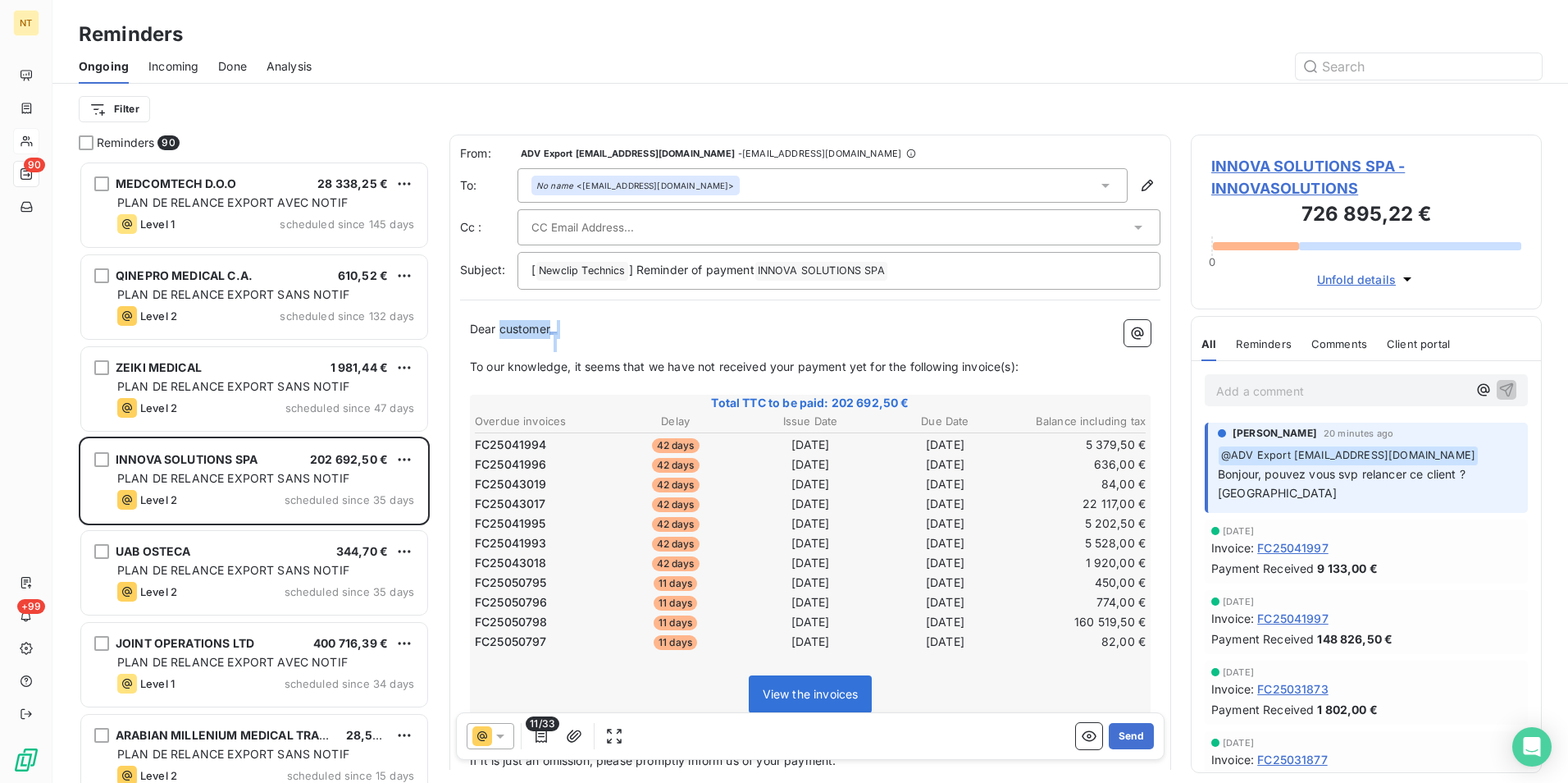
drag, startPoint x: 565, startPoint y: 331, endPoint x: 500, endPoint y: 328, distance: 65.1
click at [500, 328] on p "Dear customer ﻿ ﻿ ﻿" at bounding box center [810, 329] width 681 height 19
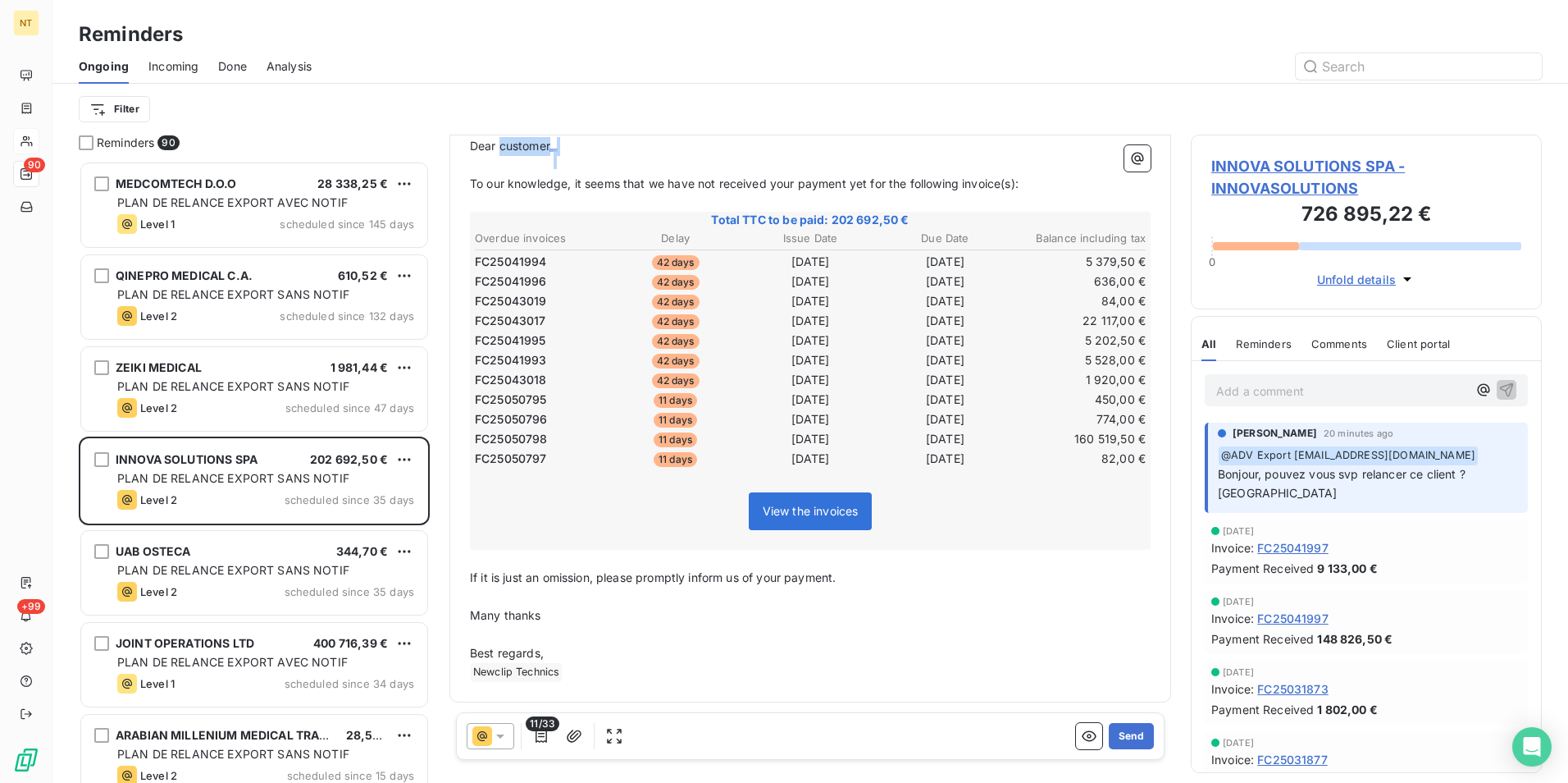
scroll to position [0, 0]
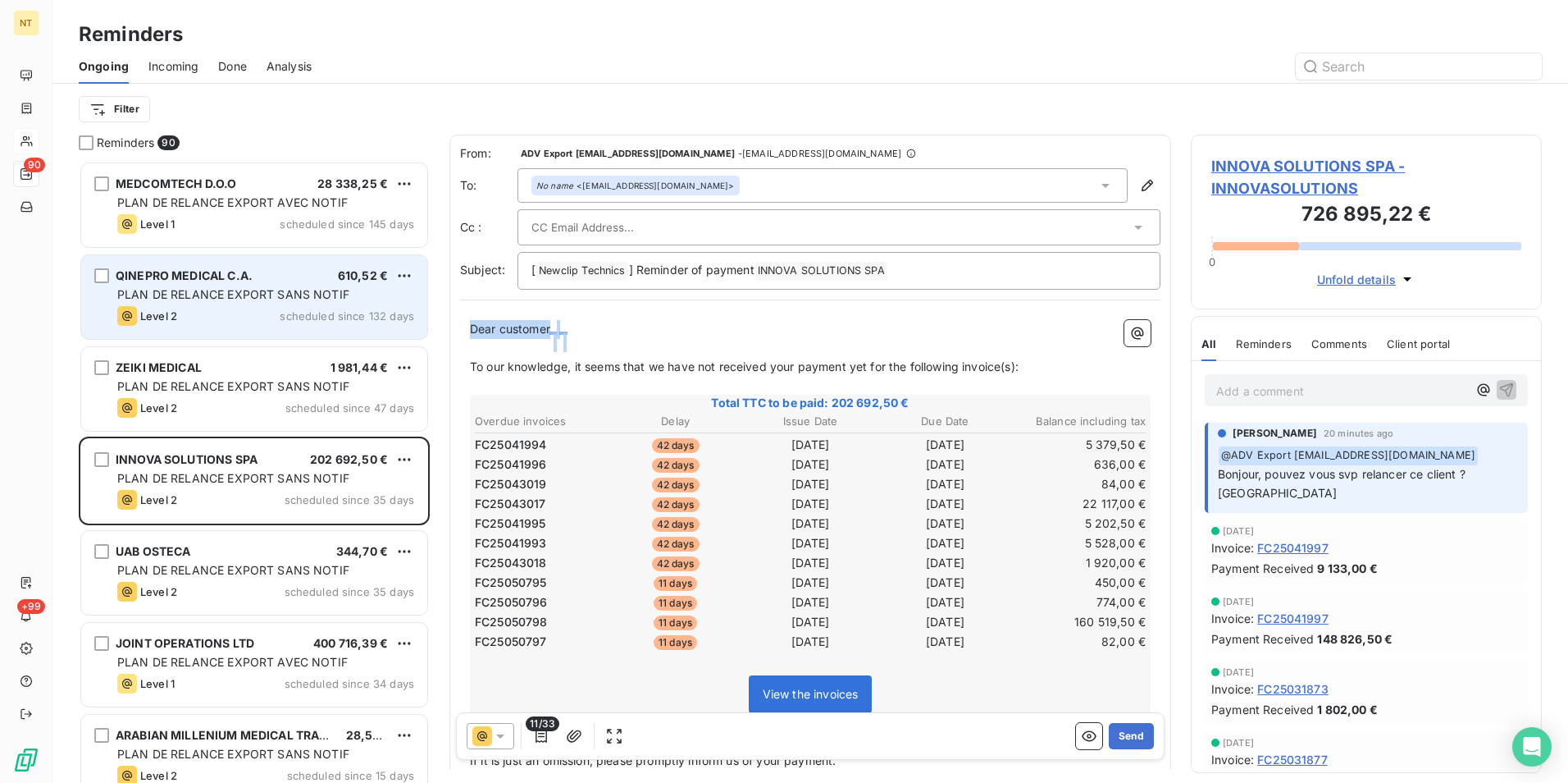
drag, startPoint x: 573, startPoint y: 334, endPoint x: 419, endPoint y: 272, distance: 166.0
click at [443, 334] on div "Reminders 90 MEDCOMTECH D.O.O 28 338,25 € PLAN DE RELANCE EXPORT AVEC NOTIF Lev…" at bounding box center [810, 459] width 1515 height 649
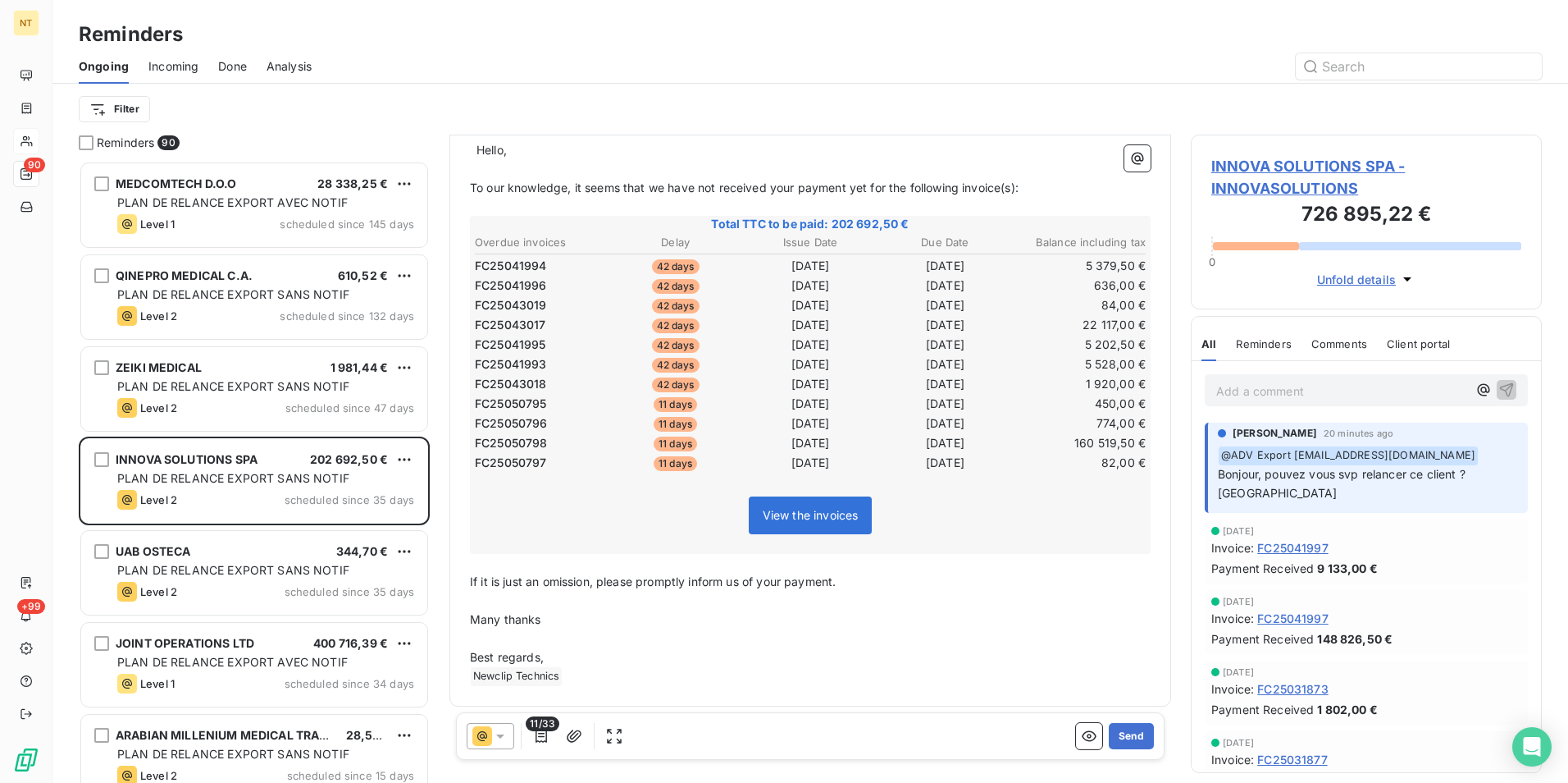
scroll to position [184, 0]
click at [1125, 737] on button "Send" at bounding box center [1131, 736] width 45 height 26
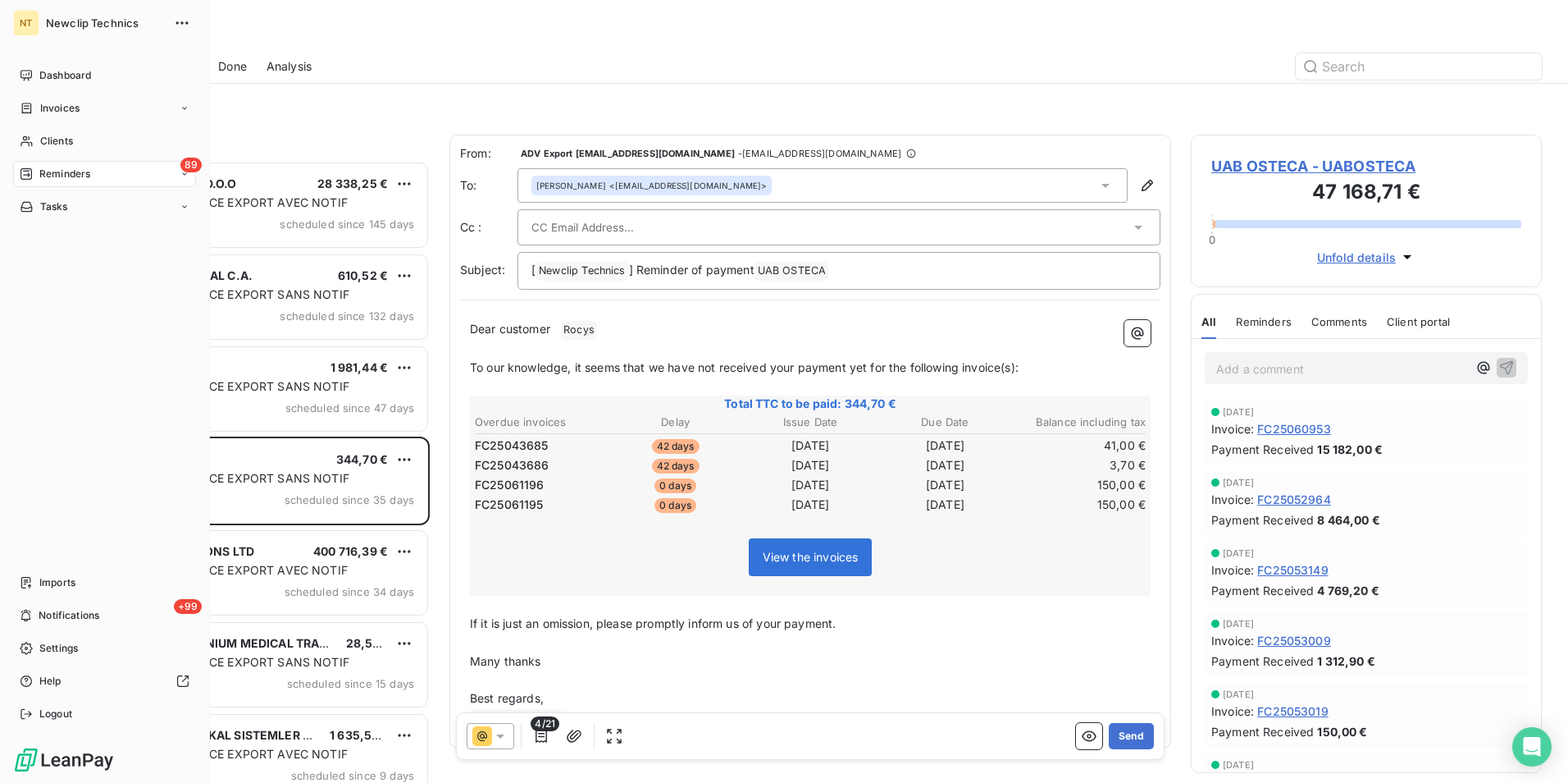
drag, startPoint x: 64, startPoint y: 136, endPoint x: 209, endPoint y: 142, distance: 145.1
click at [64, 136] on span "Clients" at bounding box center [56, 140] width 33 height 15
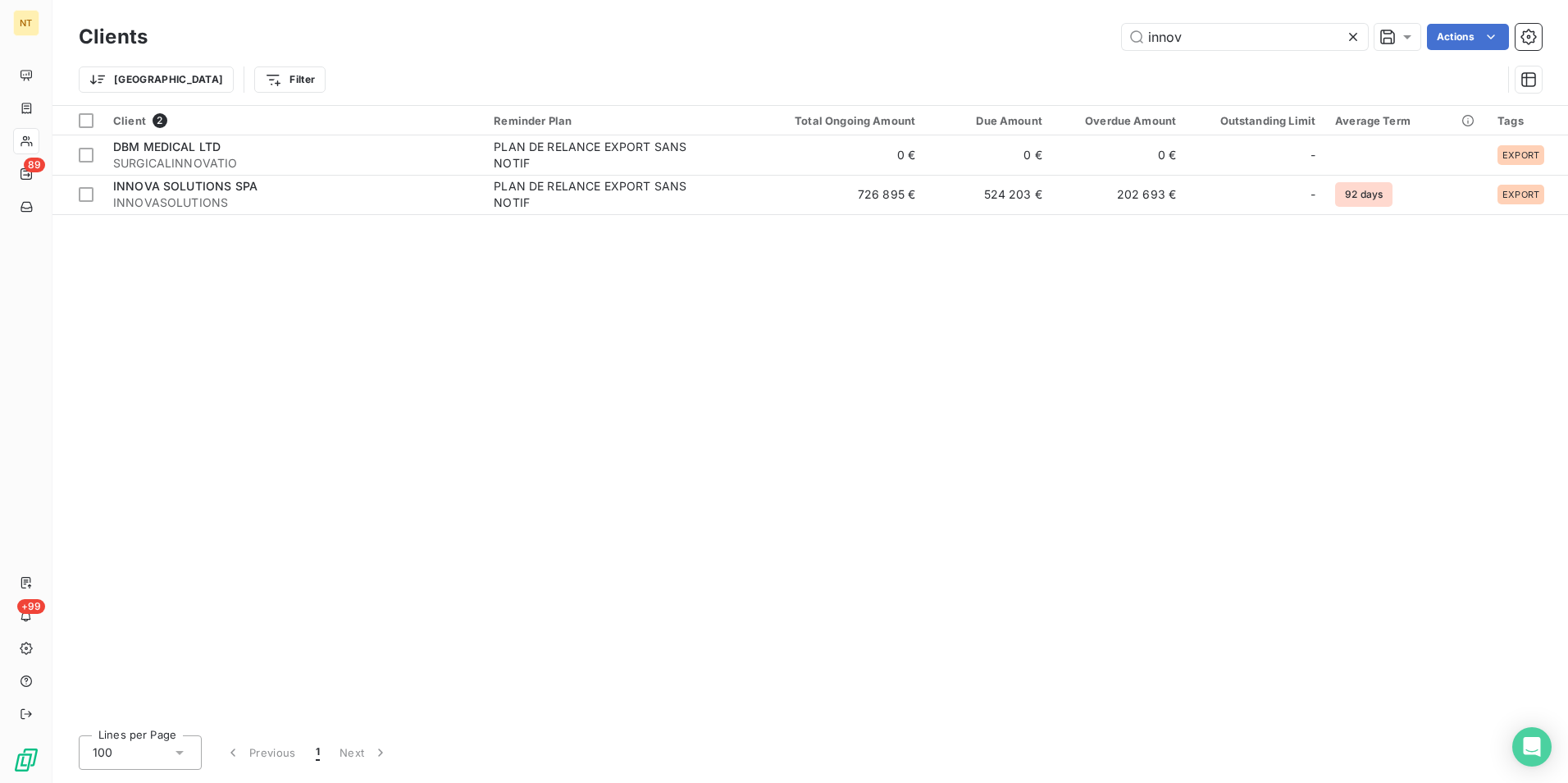
drag, startPoint x: 1104, startPoint y: 45, endPoint x: 1096, endPoint y: 47, distance: 8.2
click at [1101, 47] on div "innov Actions" at bounding box center [854, 37] width 1374 height 26
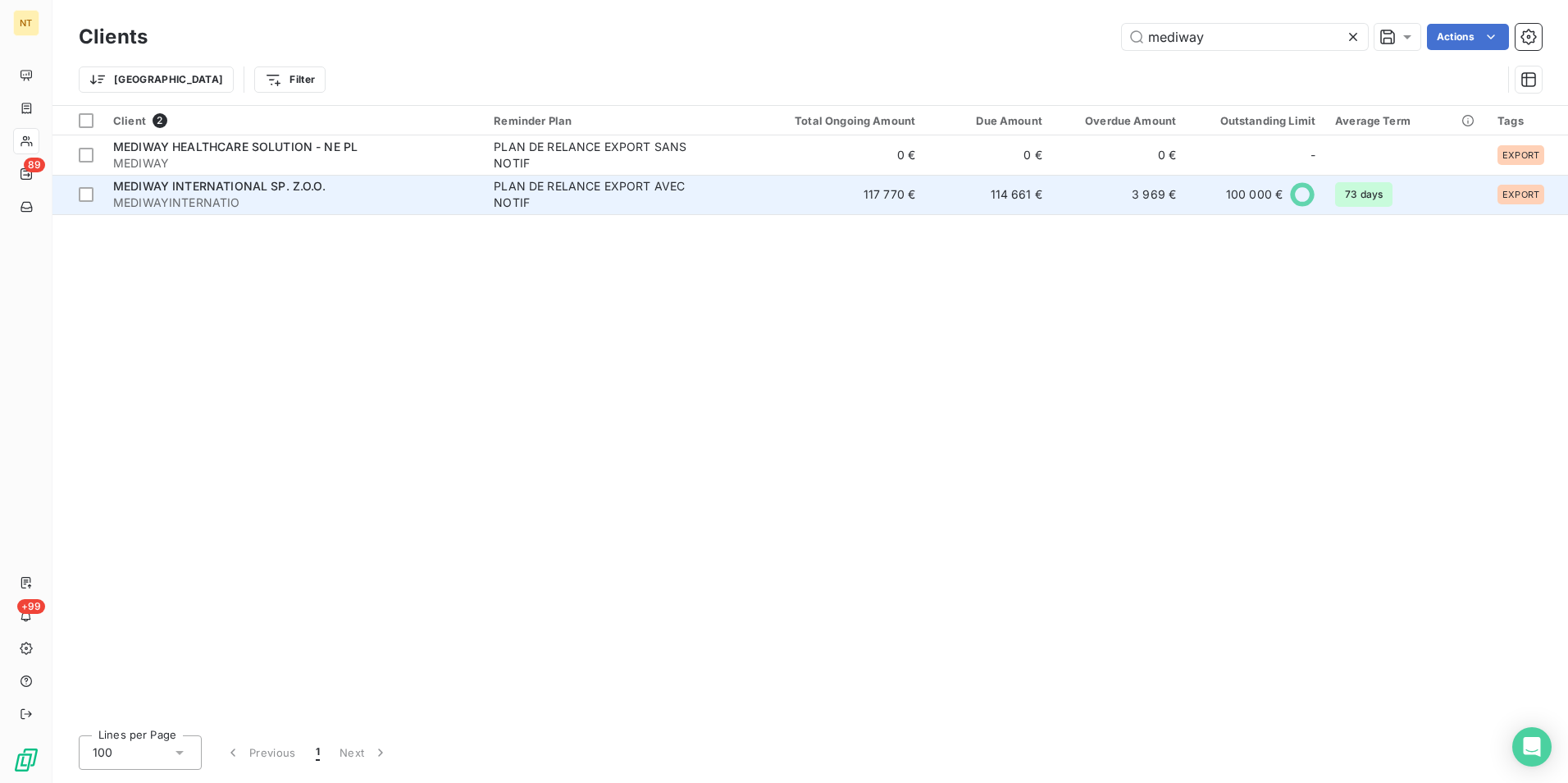
type input "mediway"
click at [985, 200] on td "114 661 €" at bounding box center [988, 195] width 127 height 40
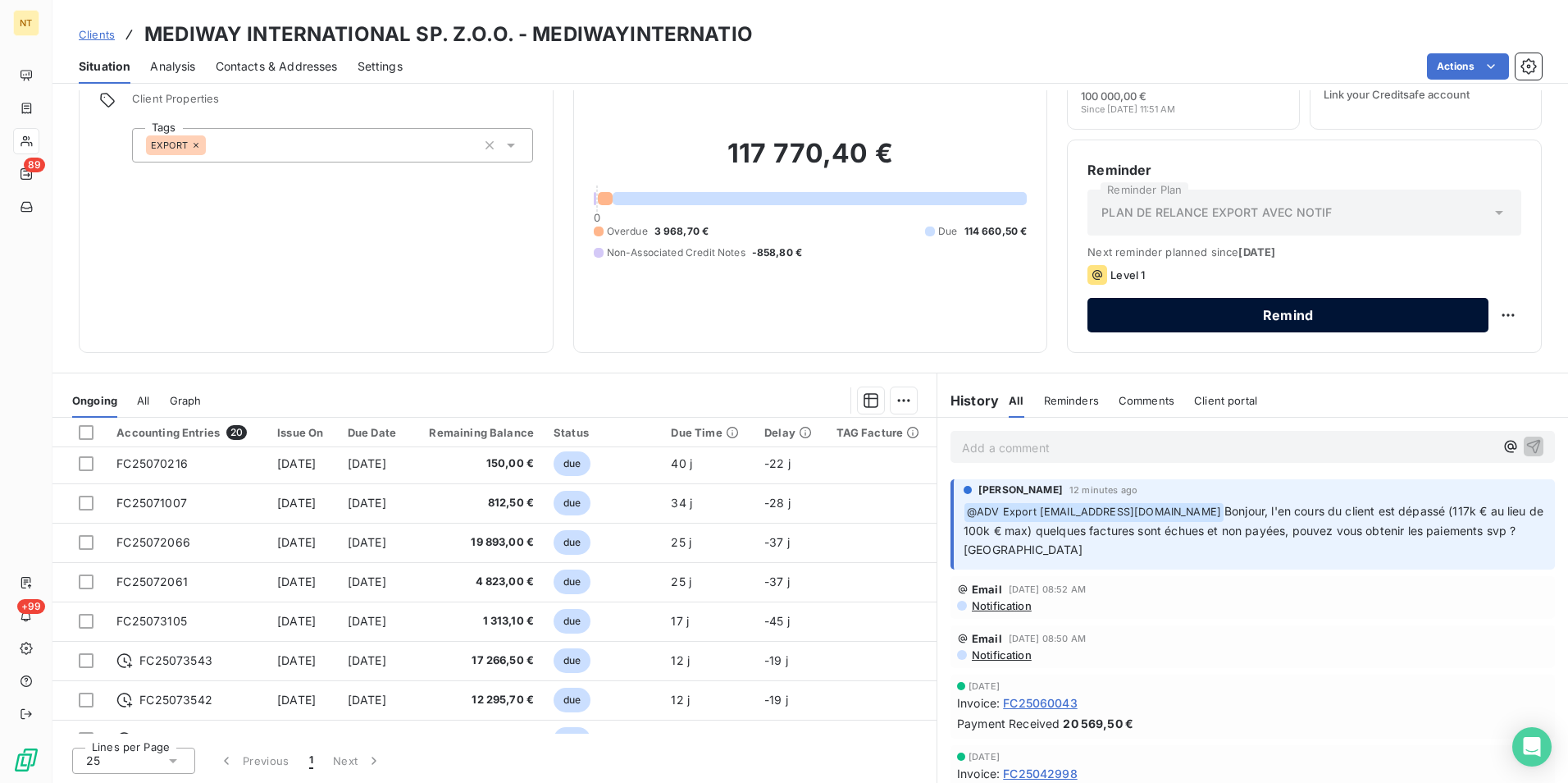
scroll to position [328, 0]
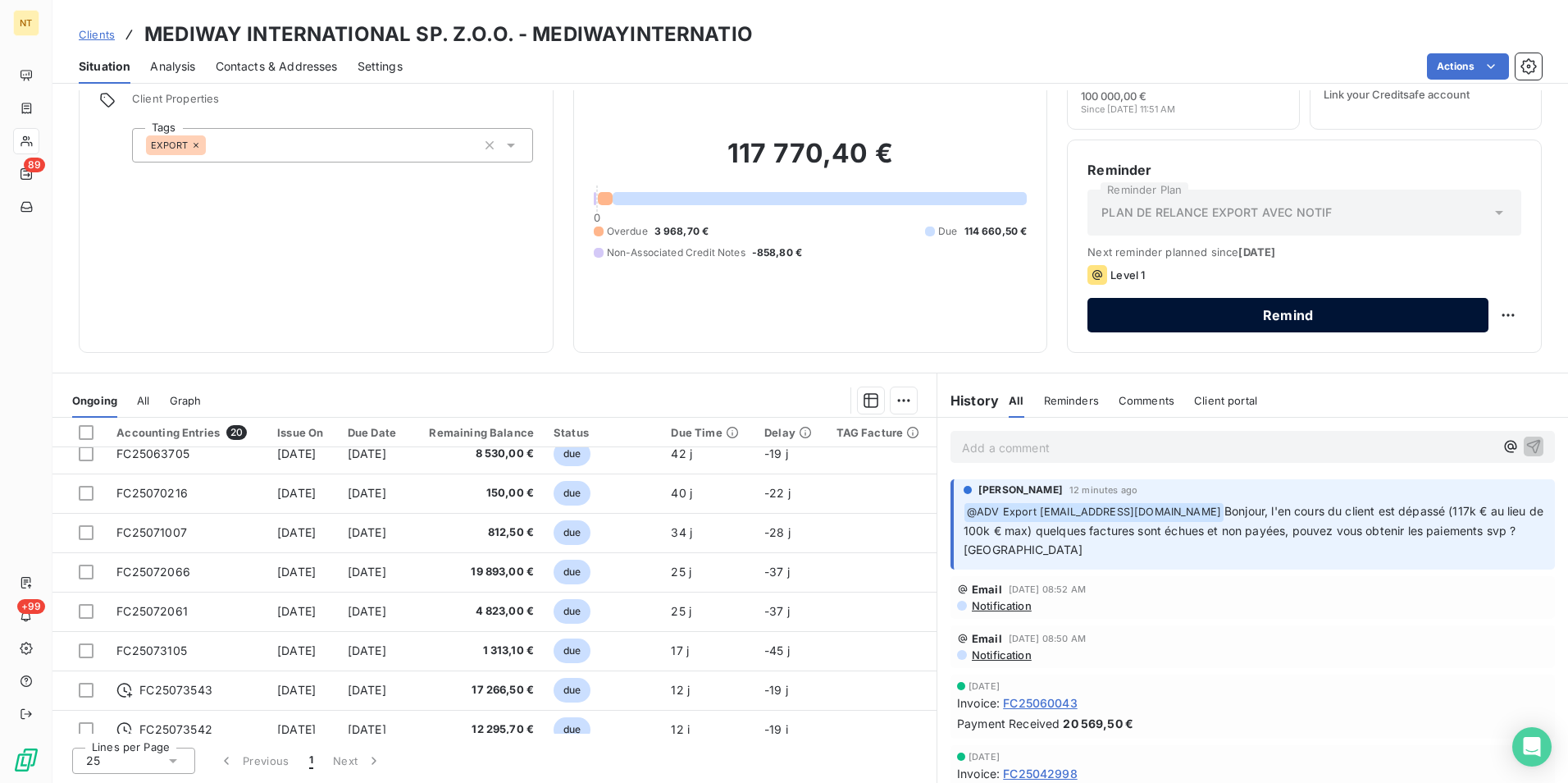
click at [1315, 313] on button "Remind" at bounding box center [1288, 314] width 401 height 35
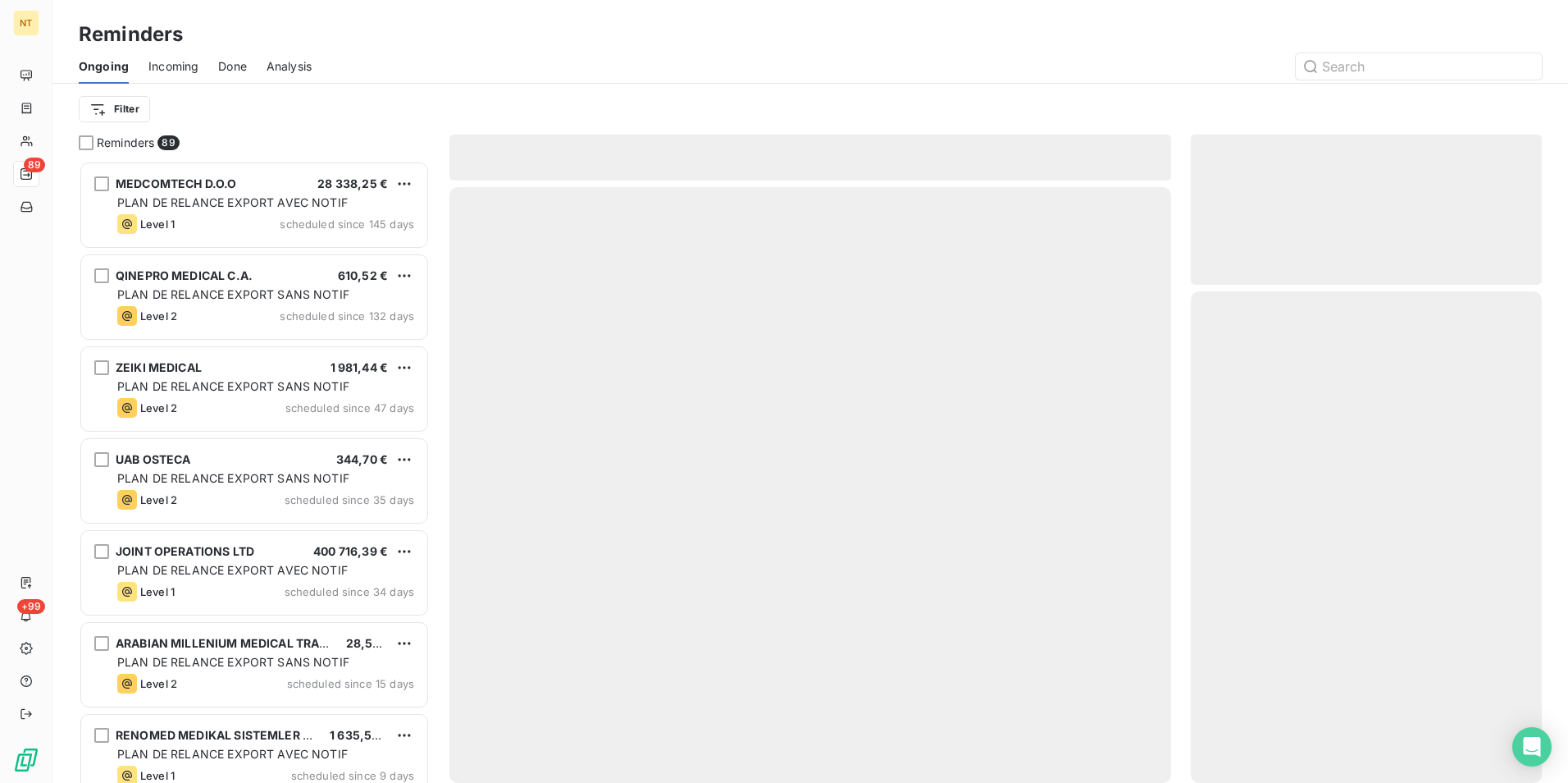
scroll to position [610, 339]
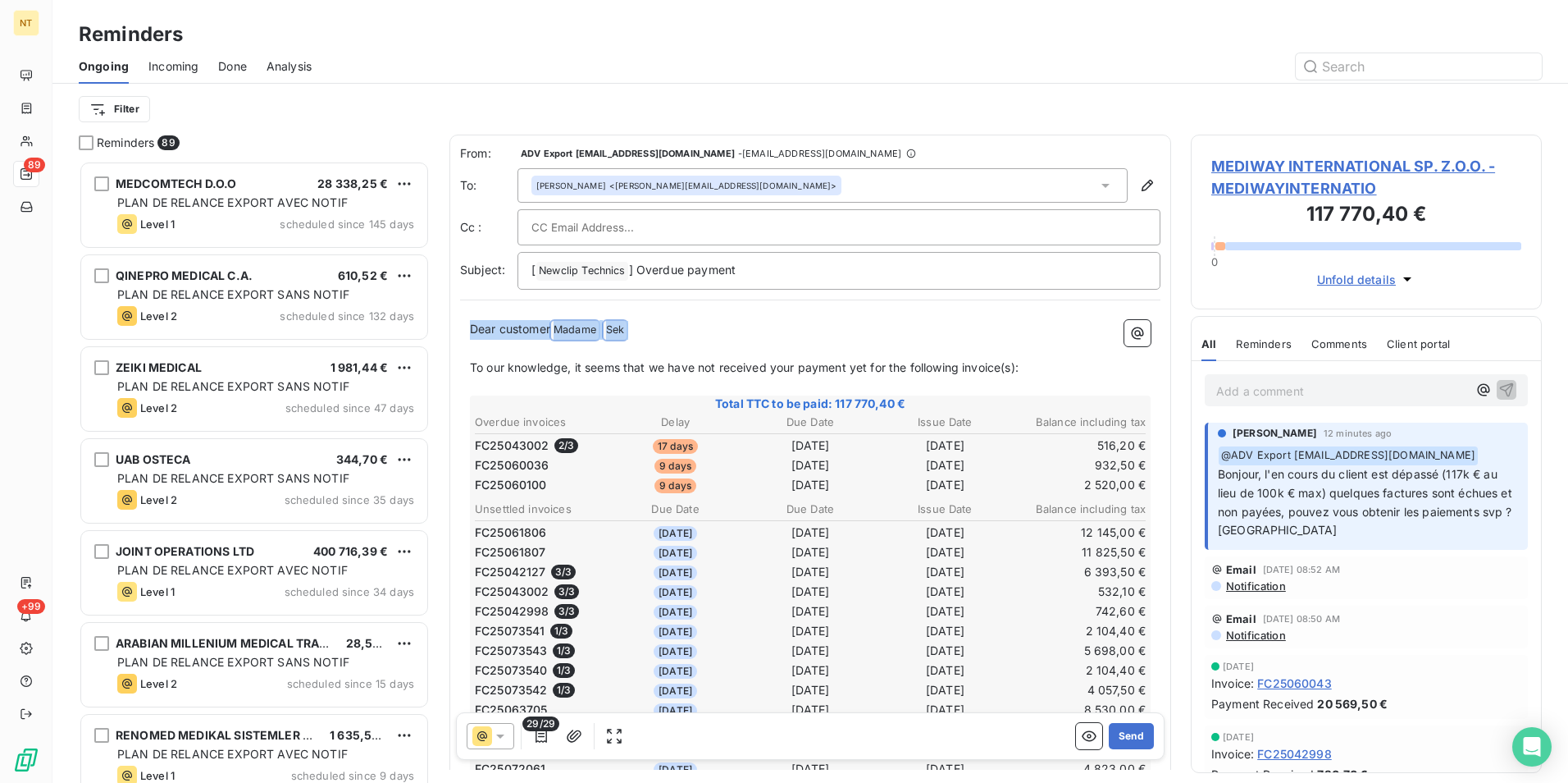
drag, startPoint x: 653, startPoint y: 329, endPoint x: 457, endPoint y: 326, distance: 196.0
click at [457, 326] on div "From: ADV Export [EMAIL_ADDRESS][DOMAIN_NAME] - [EMAIL_ADDRESS][DOMAIN_NAME] To…" at bounding box center [810, 715] width 722 height 1162
click at [732, 331] on p "Dear customer Madame ﻿ [PERSON_NAME] ﻿ ﻿" at bounding box center [810, 330] width 681 height 20
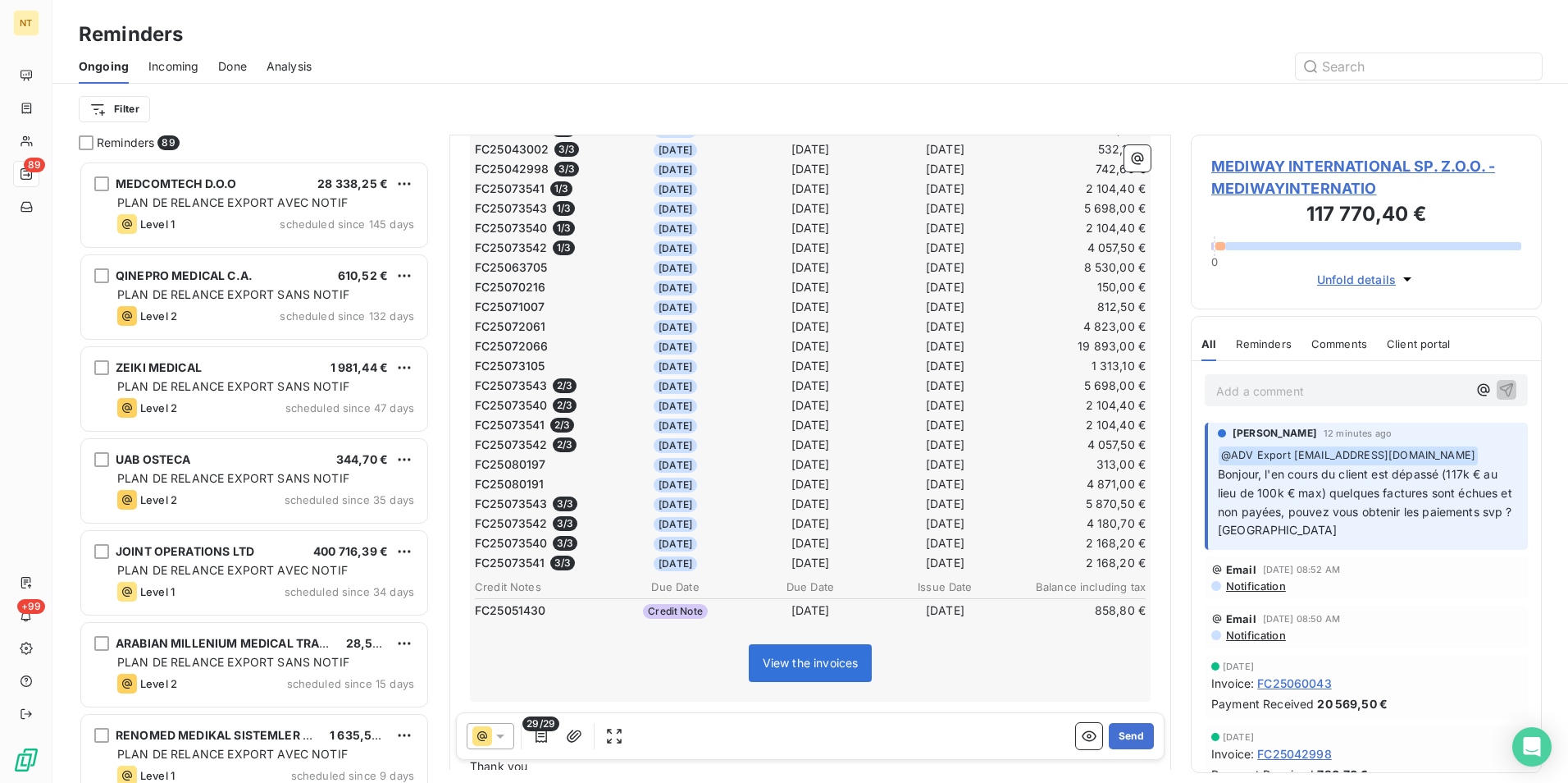
scroll to position [595, 0]
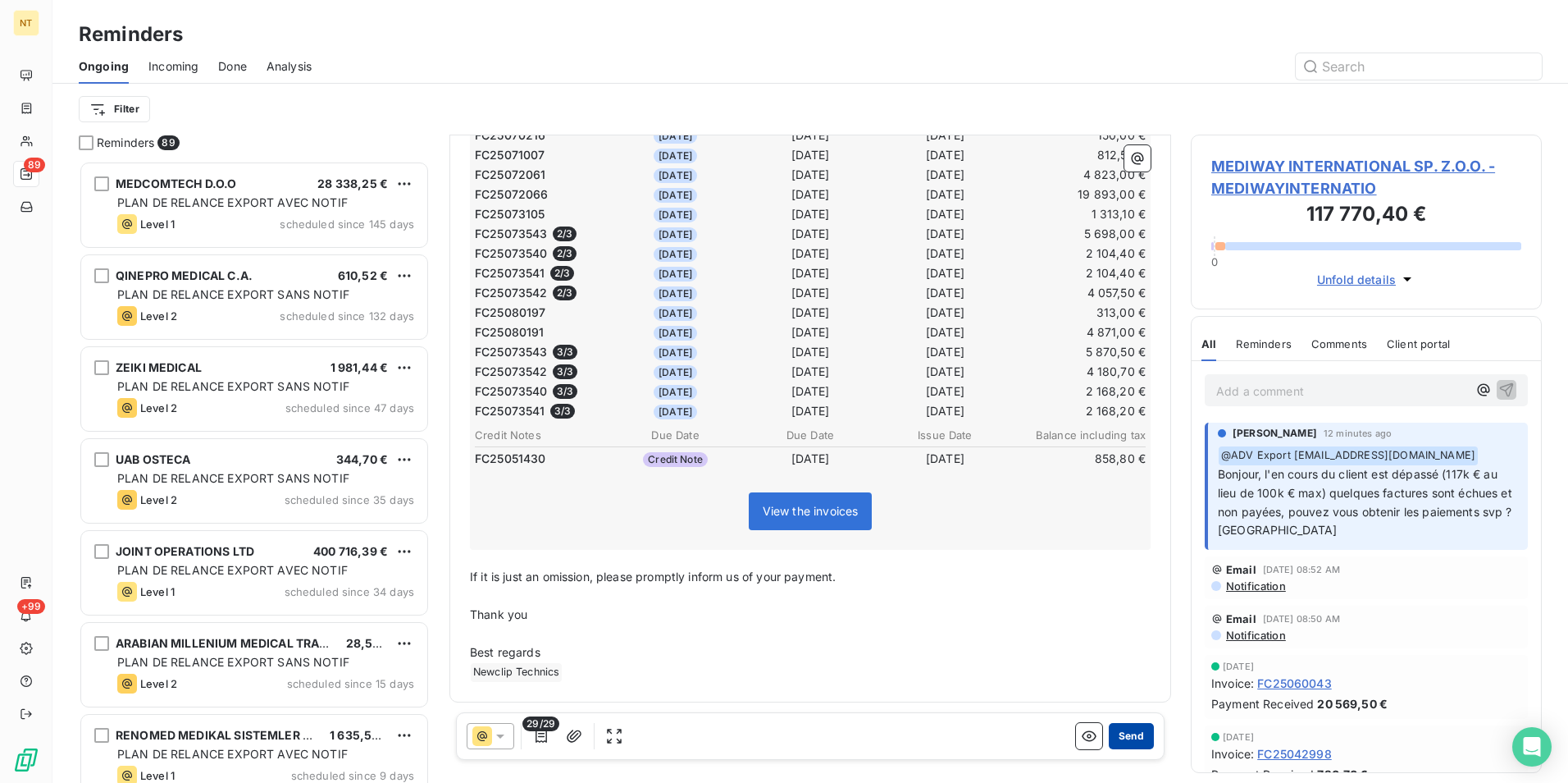
click at [1121, 740] on button "Send" at bounding box center [1131, 736] width 45 height 26
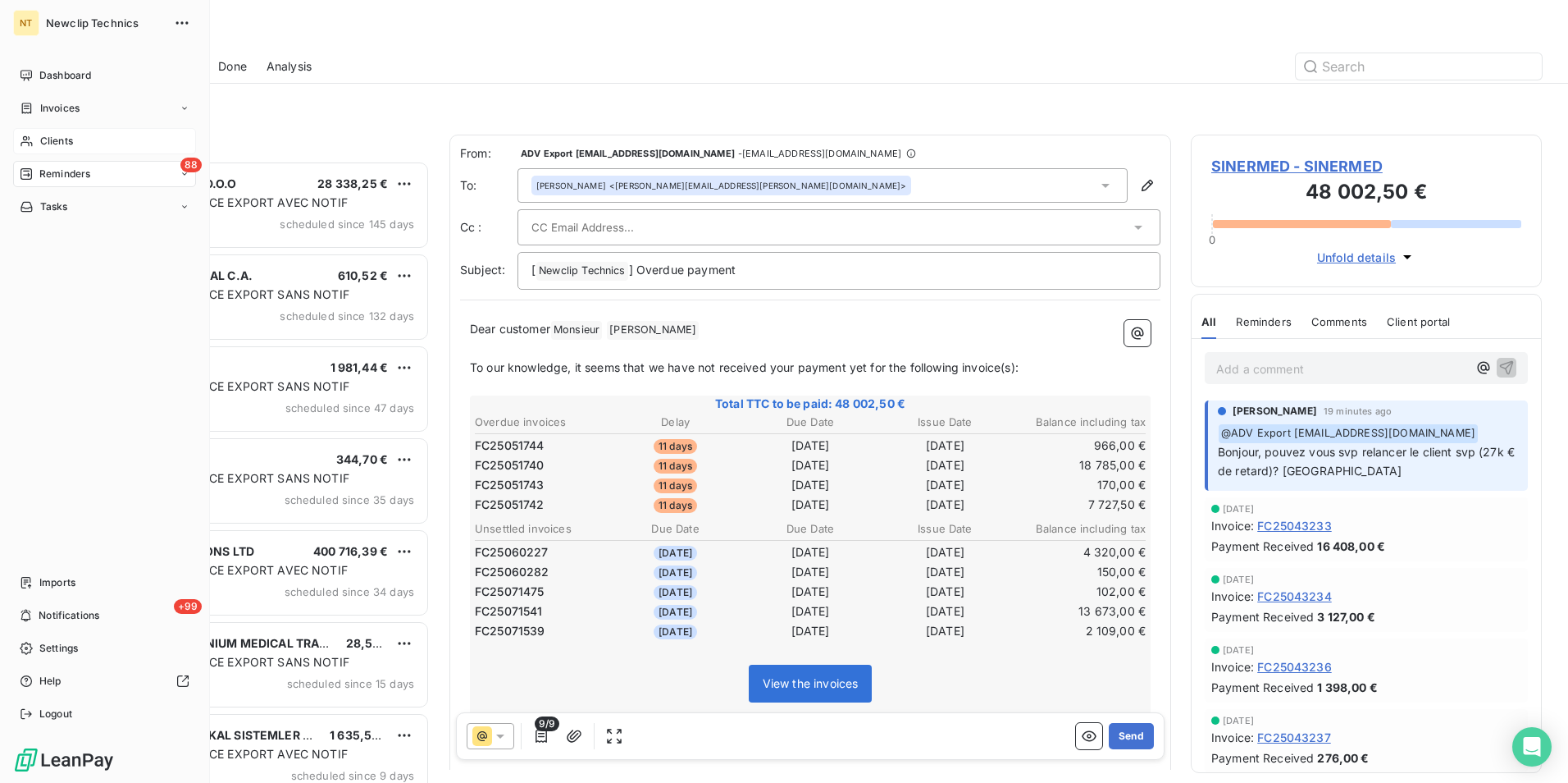
click at [61, 142] on span "Clients" at bounding box center [56, 140] width 33 height 15
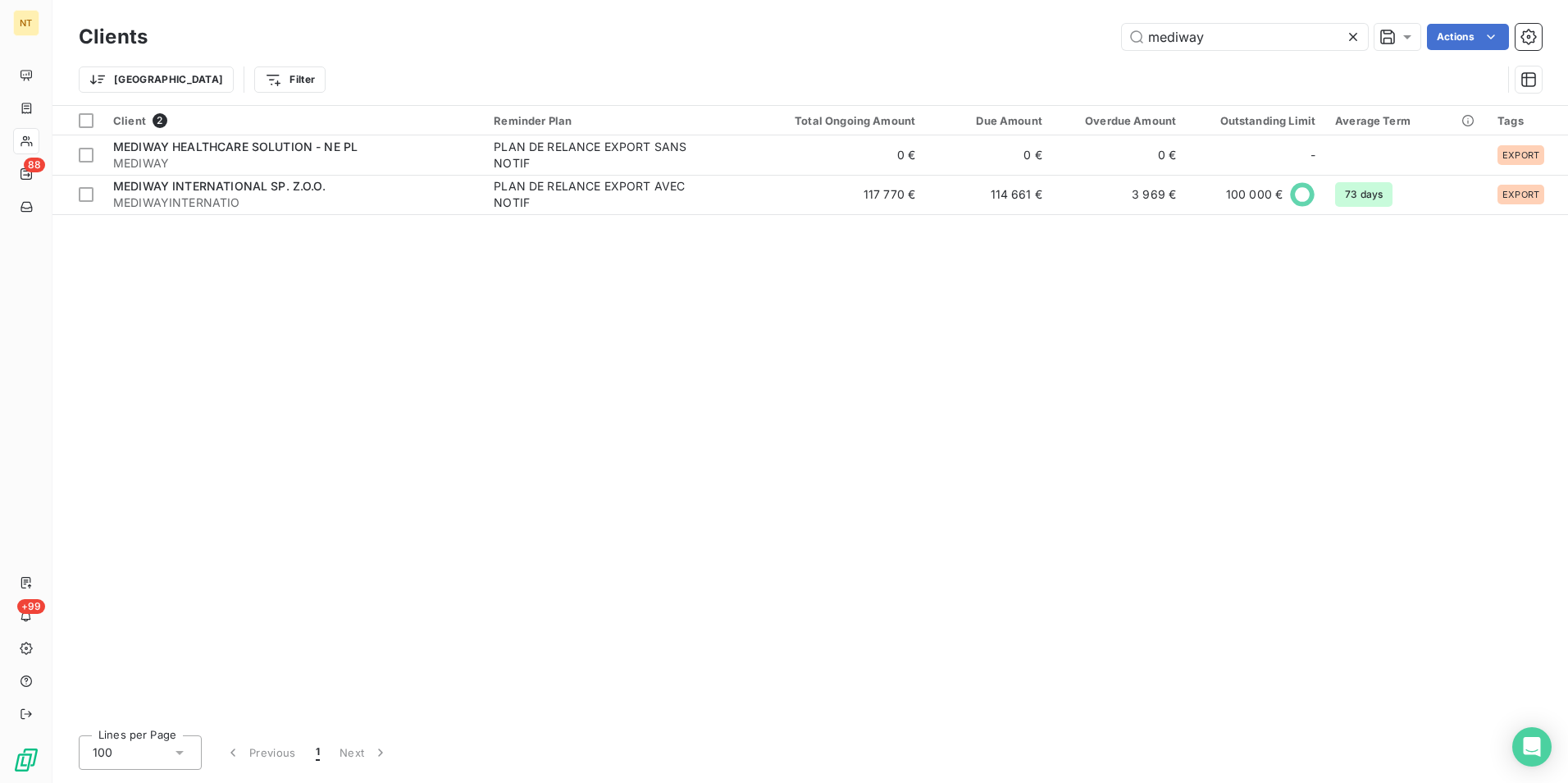
drag, startPoint x: 1204, startPoint y: 42, endPoint x: 1082, endPoint y: 50, distance: 122.3
click at [1082, 50] on div "Clients mediway Actions" at bounding box center [809, 37] width 1463 height 35
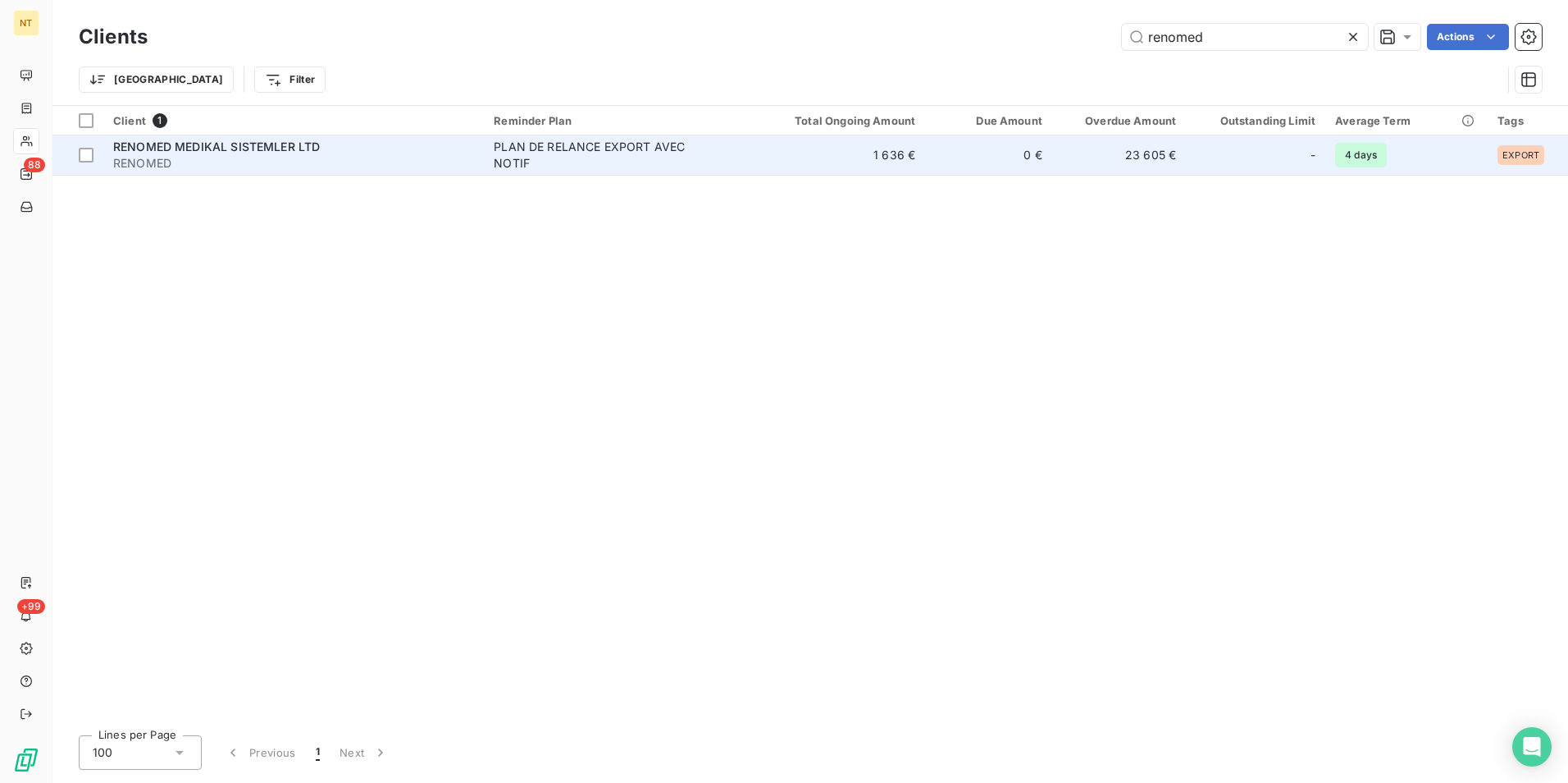
type input "renomed"
click at [858, 154] on td "1 636 €" at bounding box center [840, 155] width 170 height 40
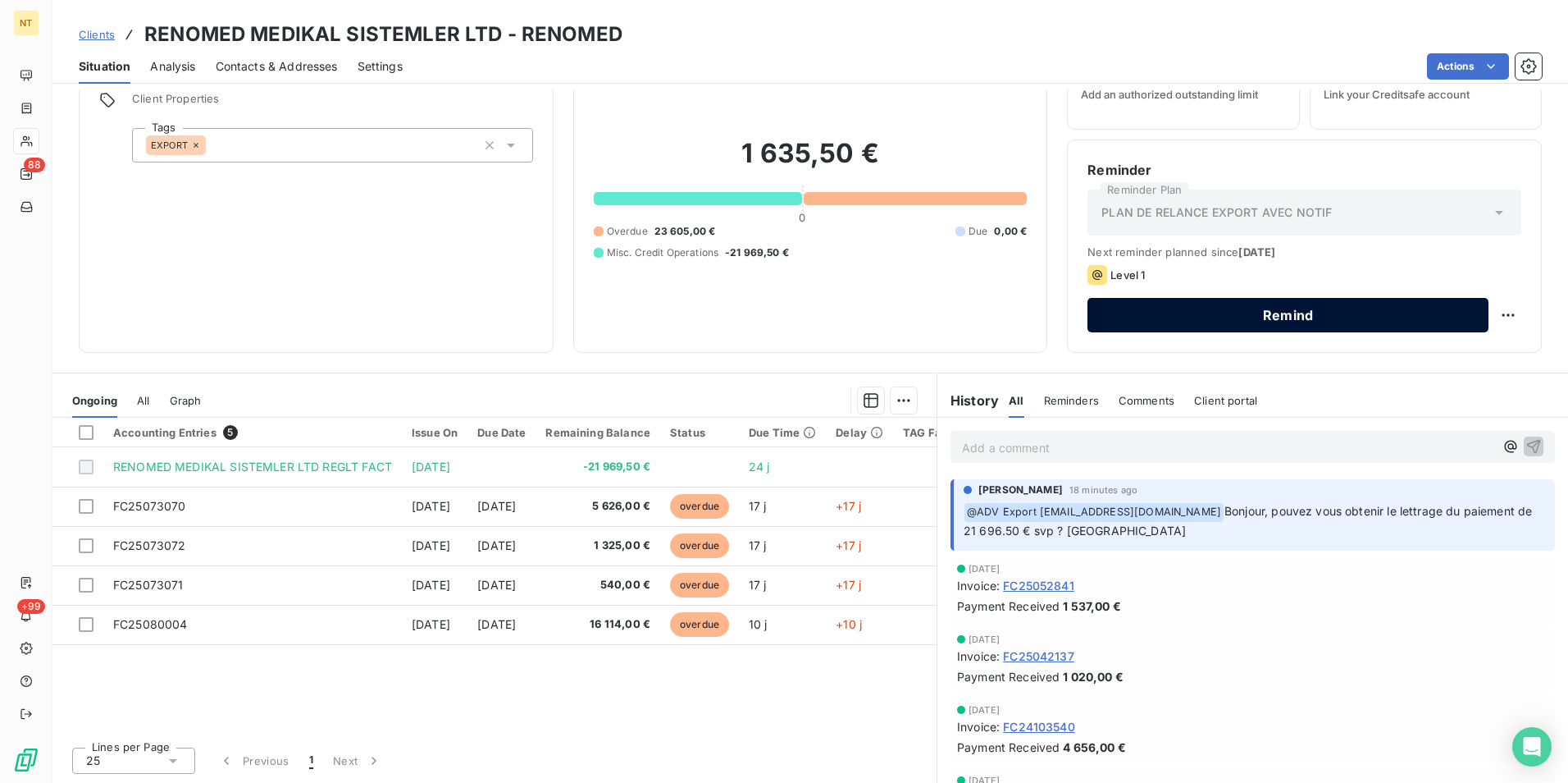
click at [1222, 319] on button "Remind" at bounding box center [1288, 314] width 401 height 35
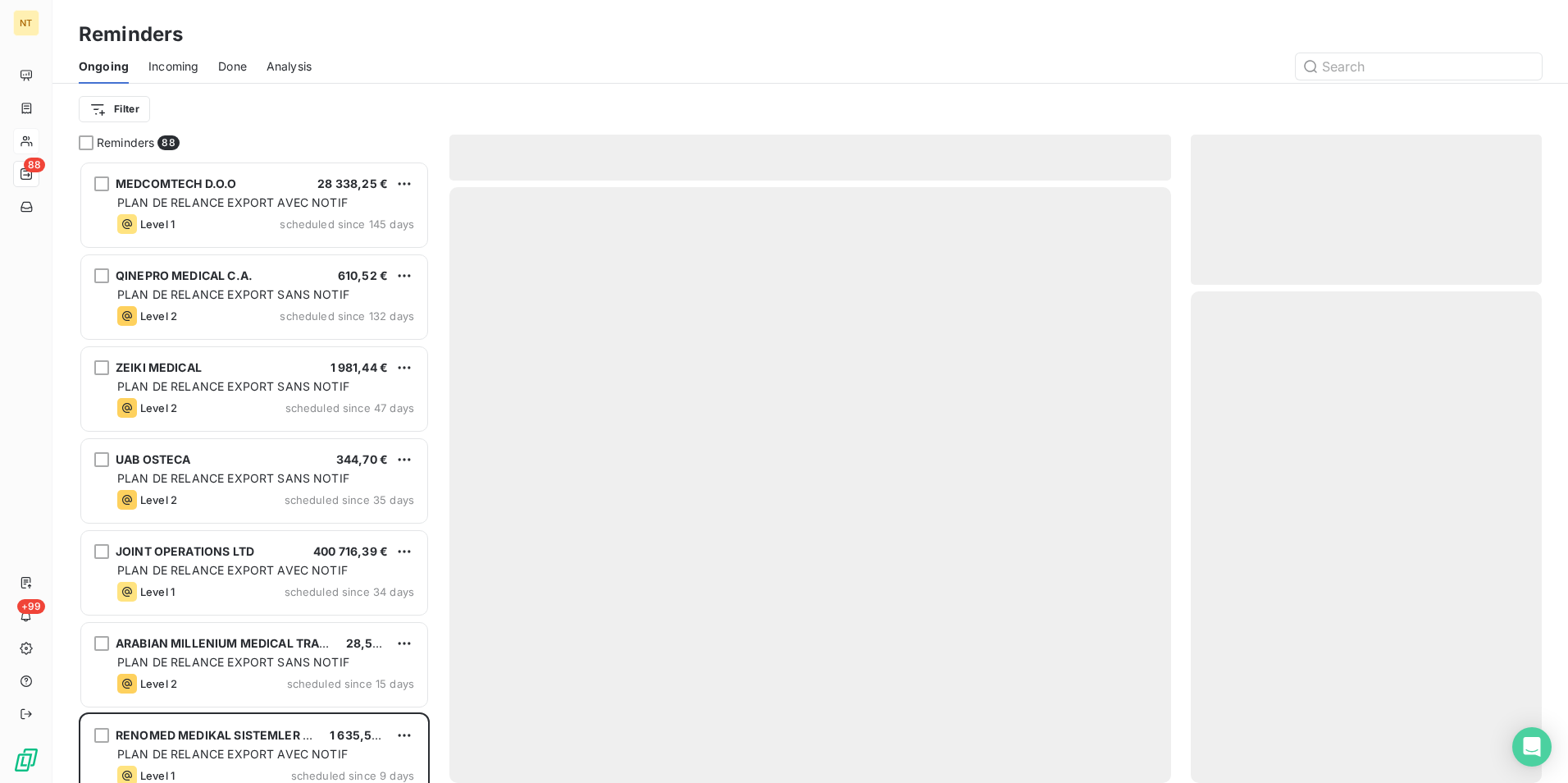
scroll to position [610, 339]
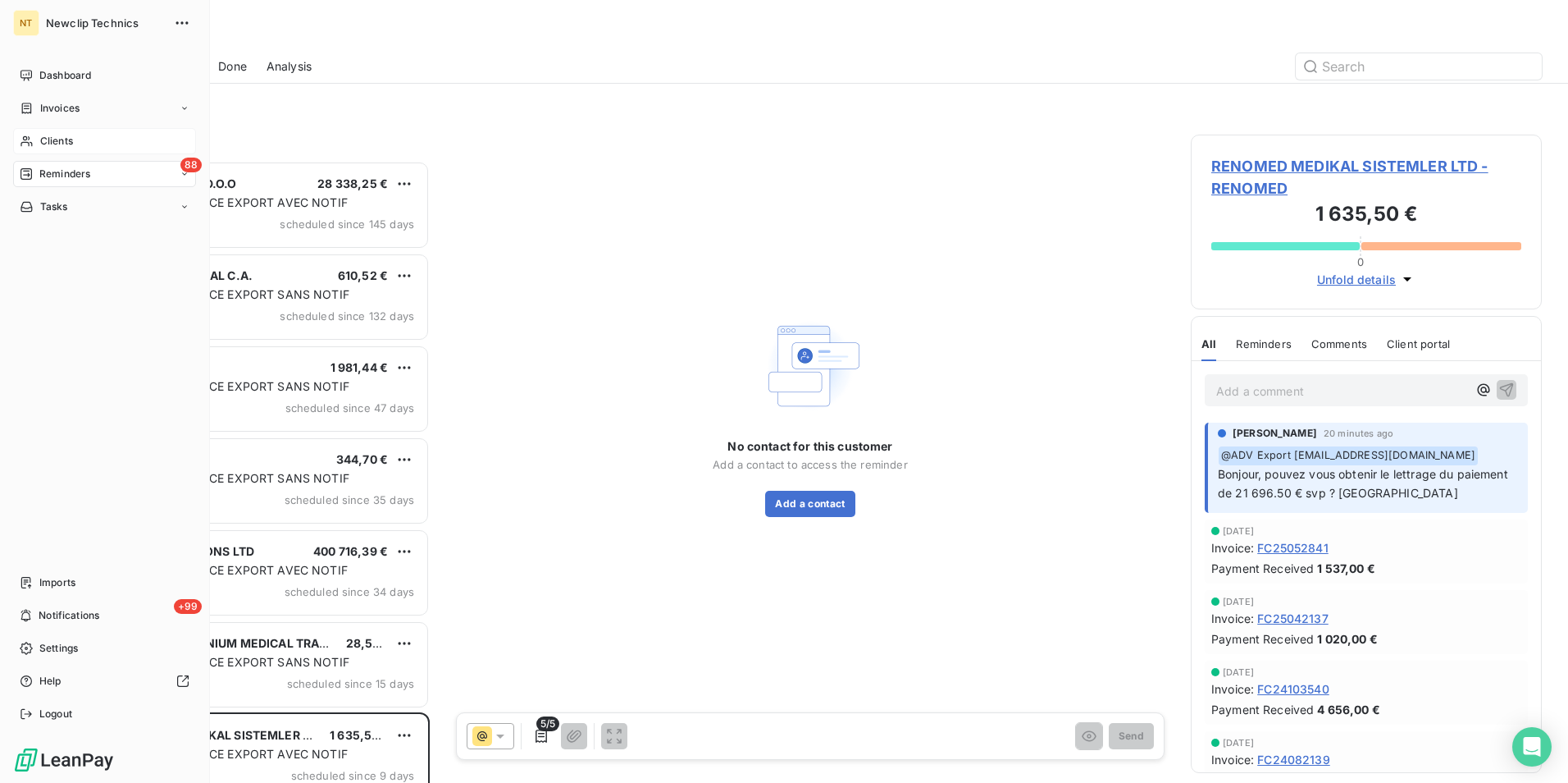
click at [76, 142] on div "Clients" at bounding box center [104, 141] width 183 height 26
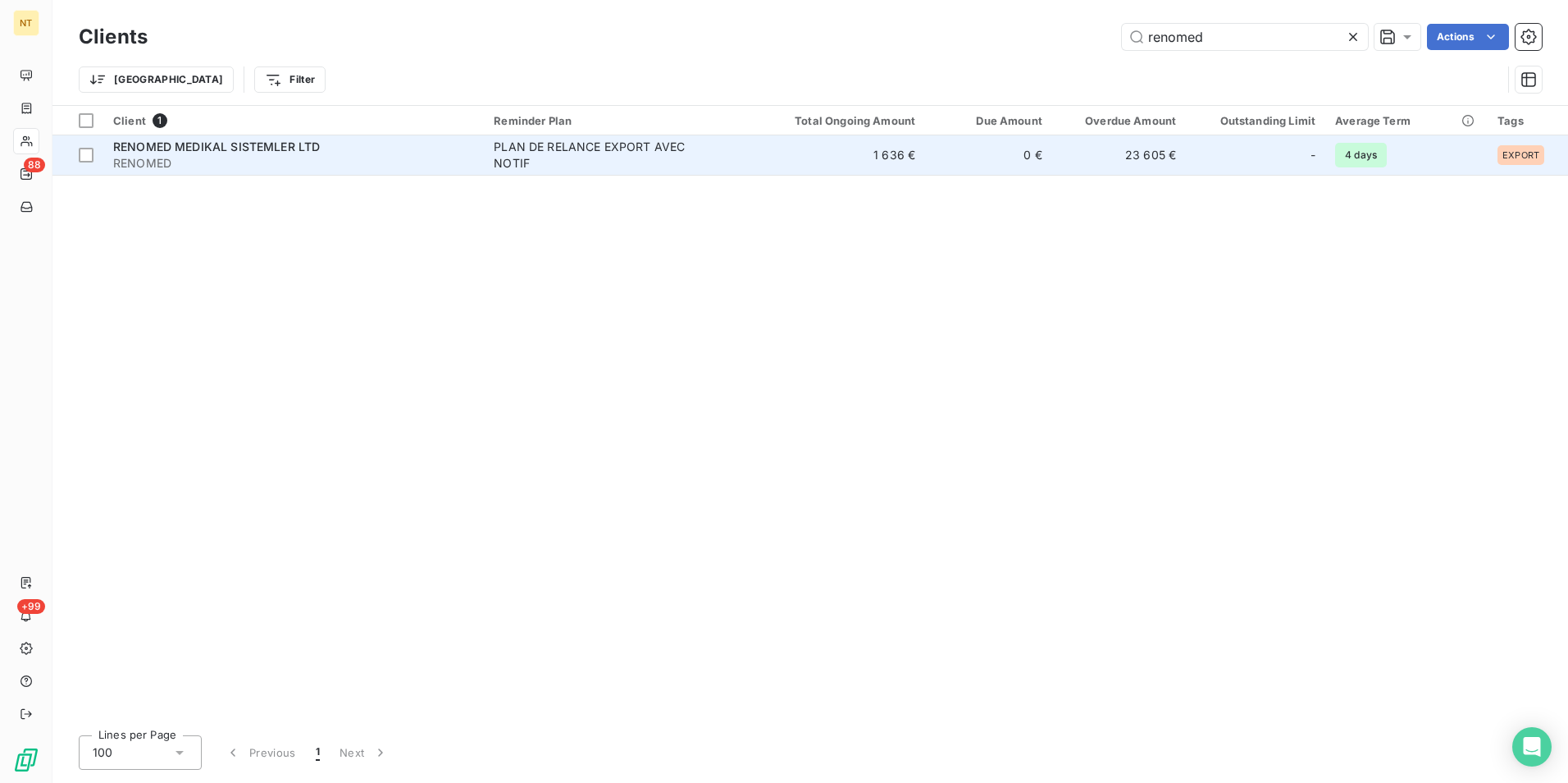
click at [792, 156] on td "1 636 €" at bounding box center [840, 155] width 170 height 40
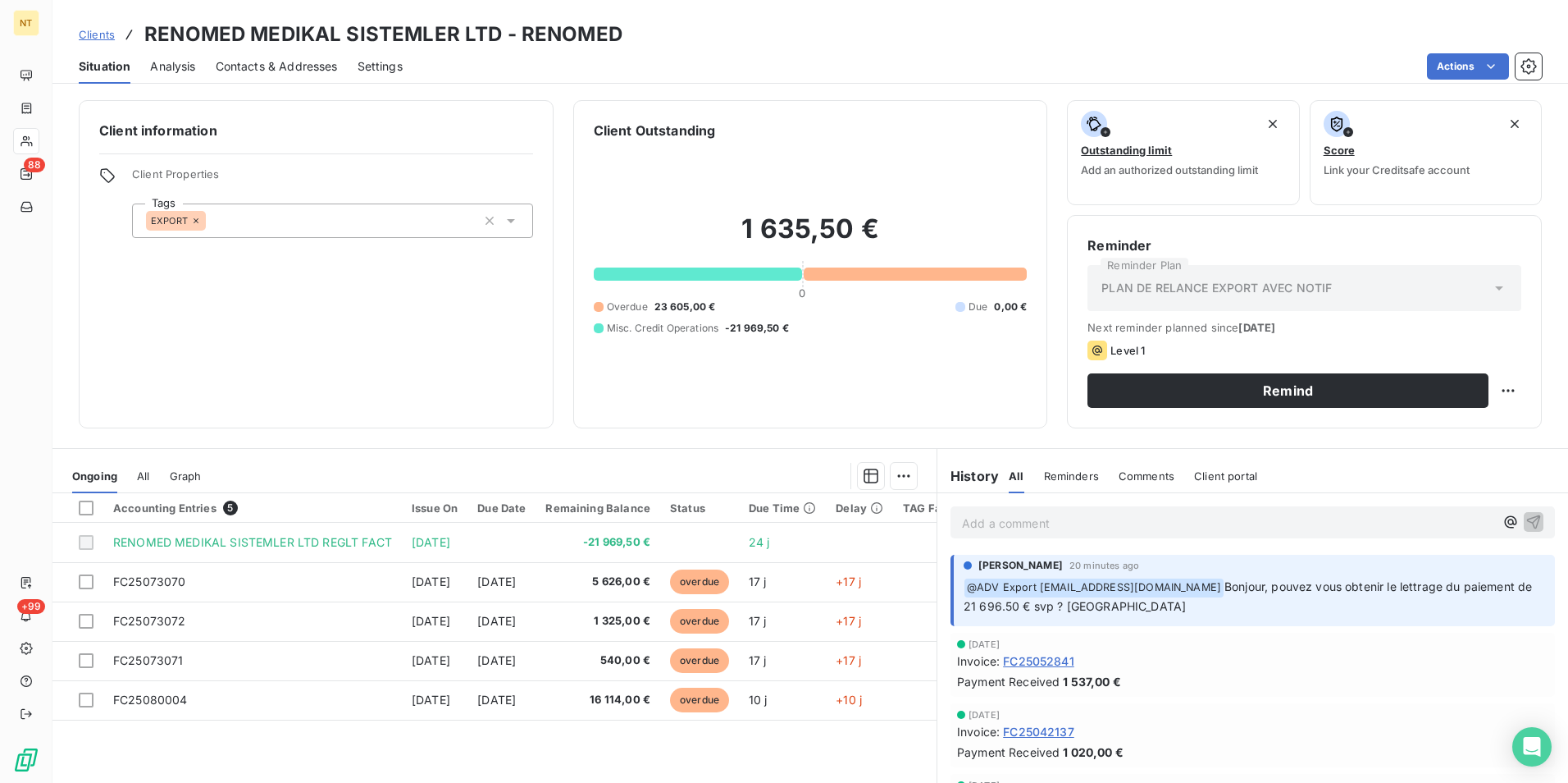
scroll to position [82, 0]
